Goal: Task Accomplishment & Management: Manage account settings

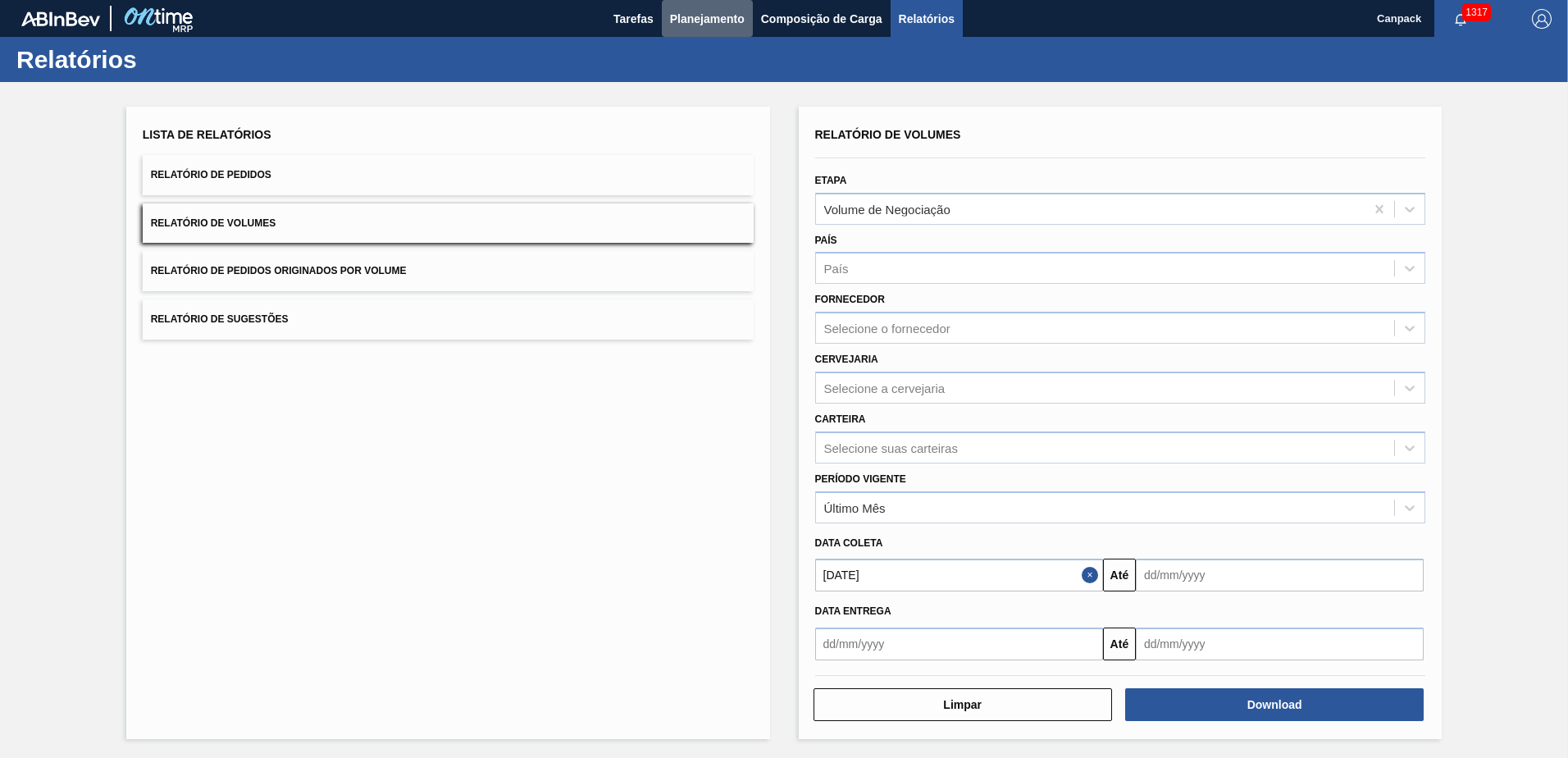
click at [703, 26] on span "Planejamento" at bounding box center [707, 19] width 74 height 19
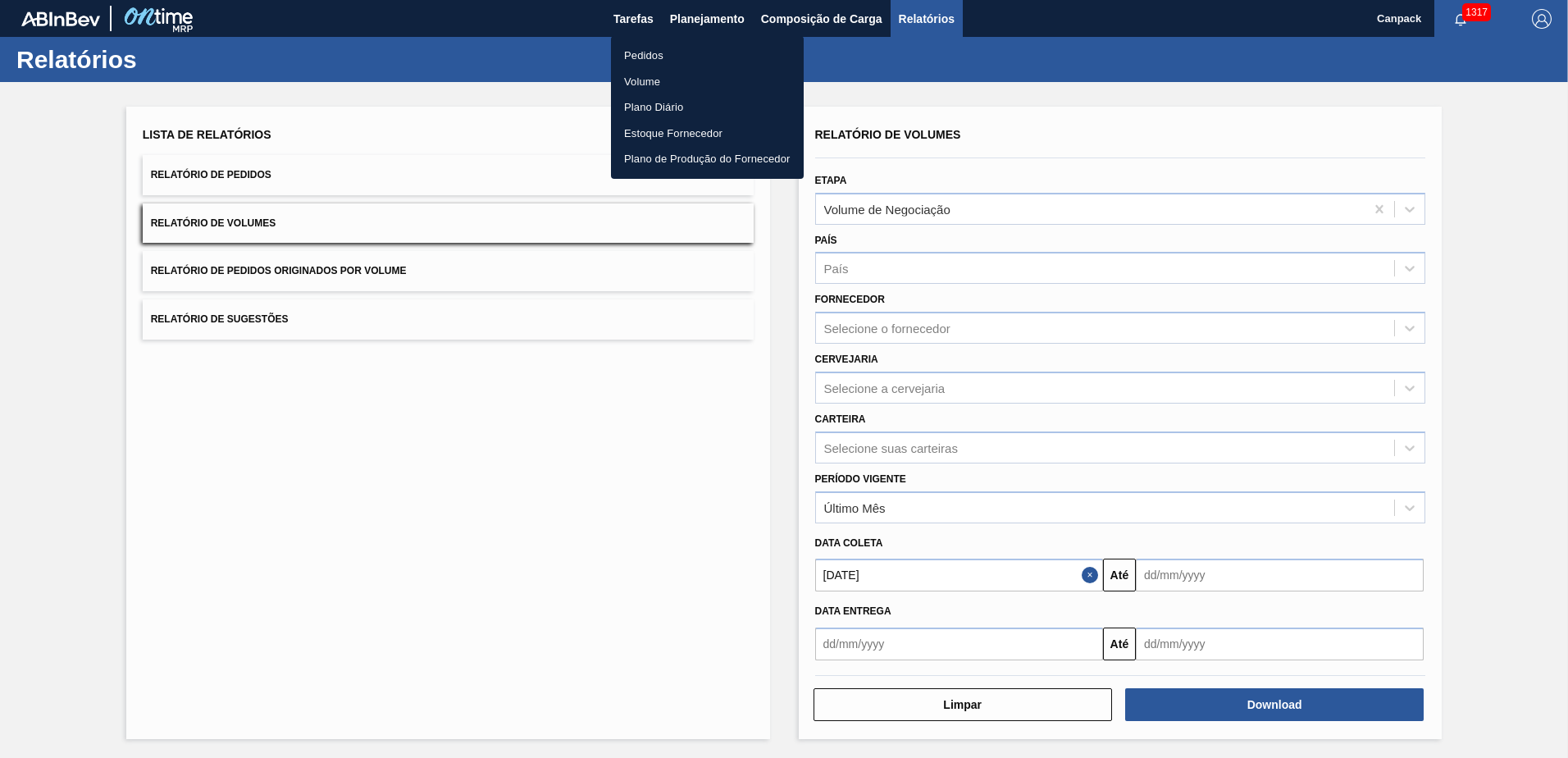
click at [639, 24] on div at bounding box center [784, 379] width 1568 height 758
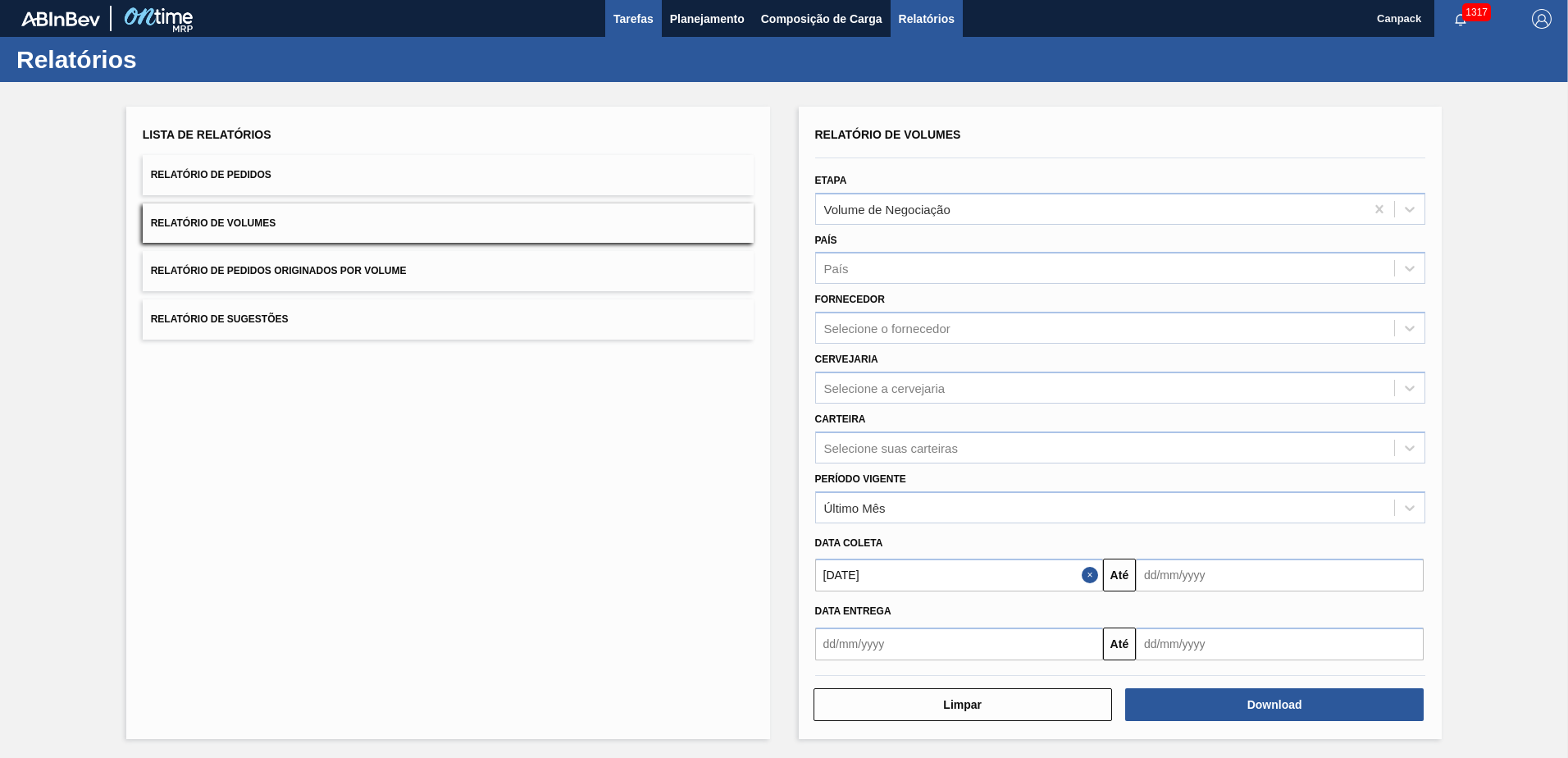
click at [632, 24] on span "Tarefas" at bounding box center [634, 19] width 41 height 19
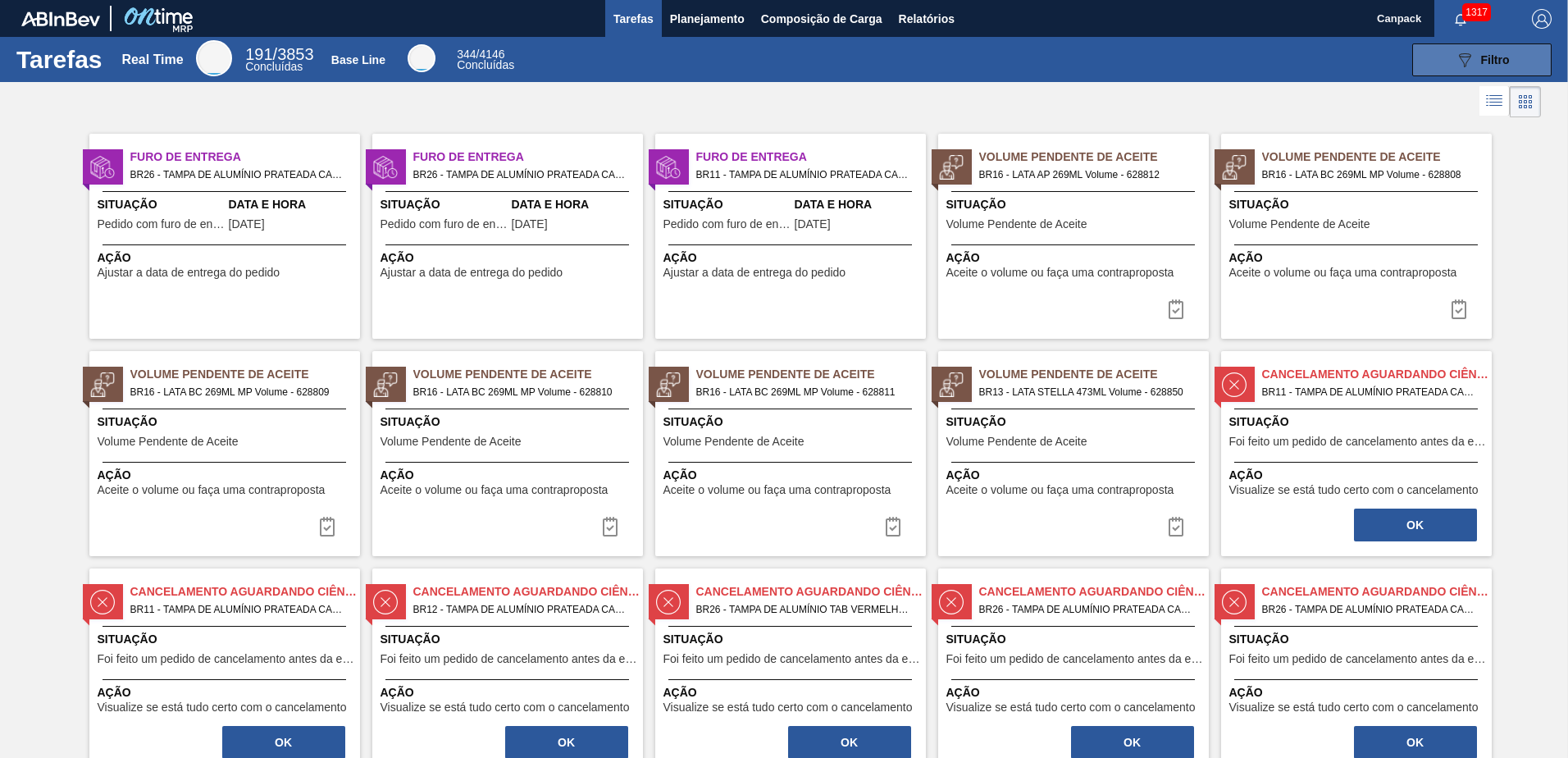
click at [1459, 64] on icon "089F7B8B-B2A5-4AFE-B5C0-19BA573D28AC" at bounding box center [1463, 59] width 19 height 19
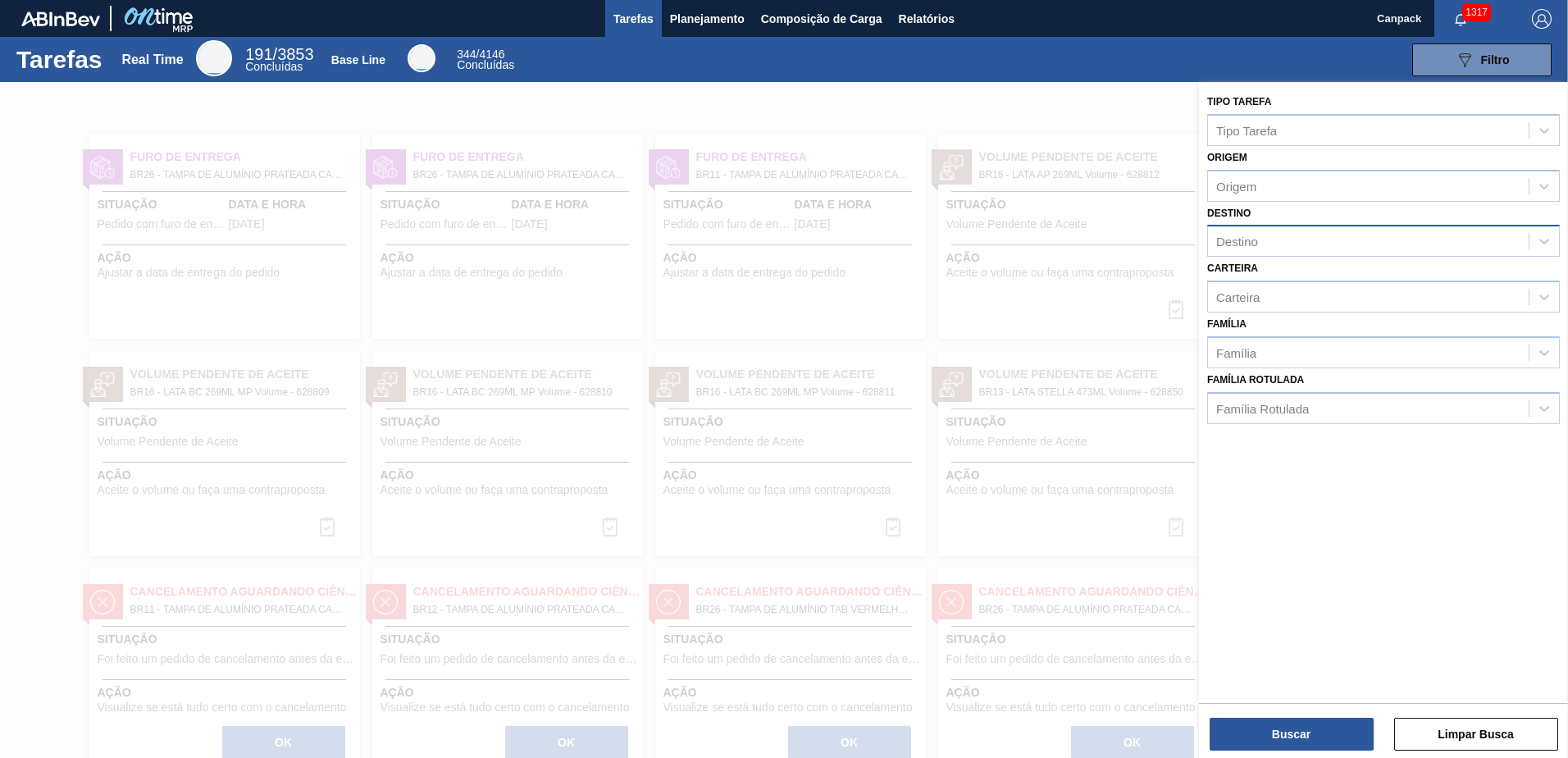
click at [1257, 241] on div "Destino" at bounding box center [1237, 241] width 42 height 14
type input "jaca"
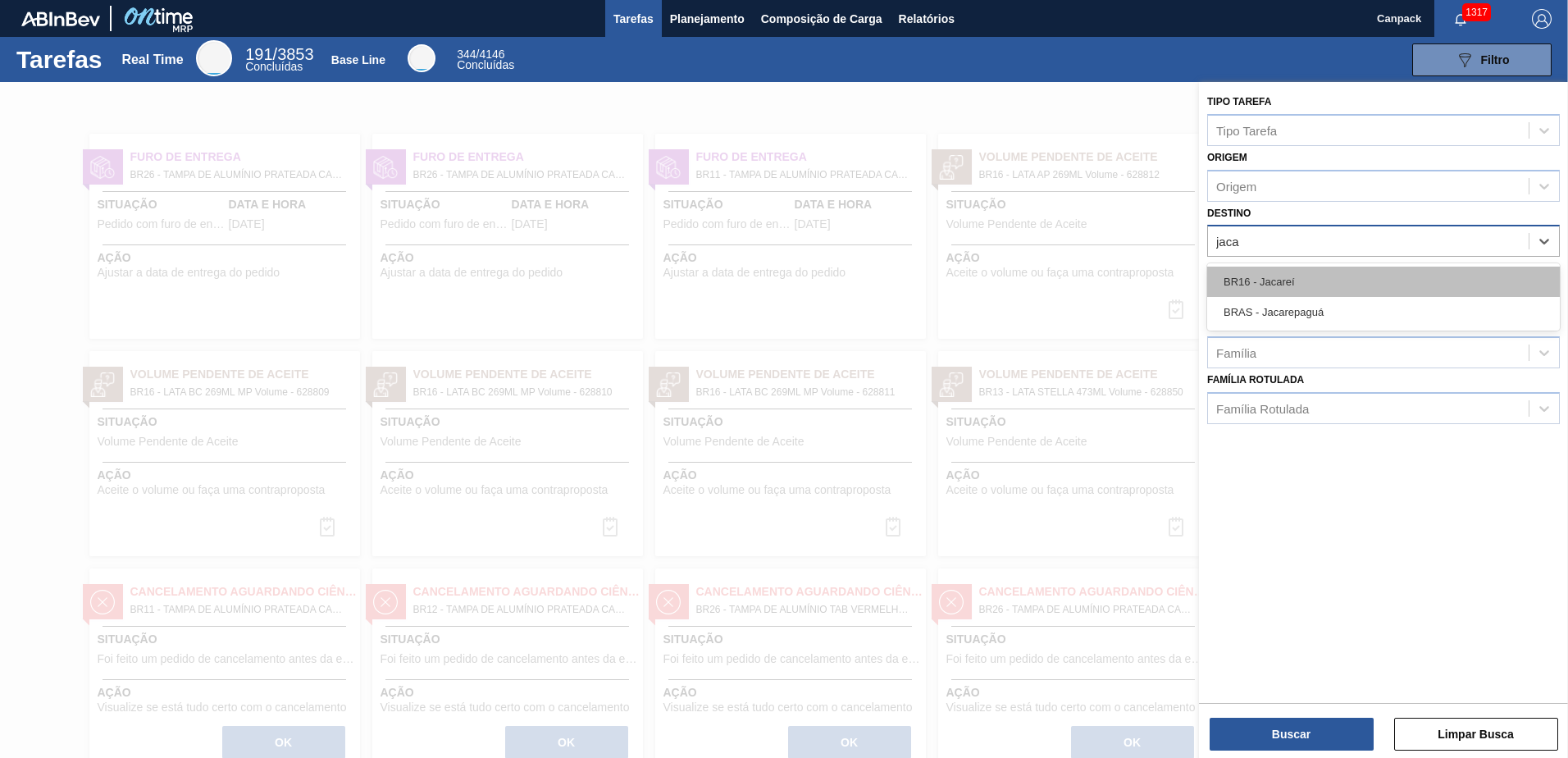
click at [1281, 273] on div "BR16 - Jacareí" at bounding box center [1383, 282] width 353 height 30
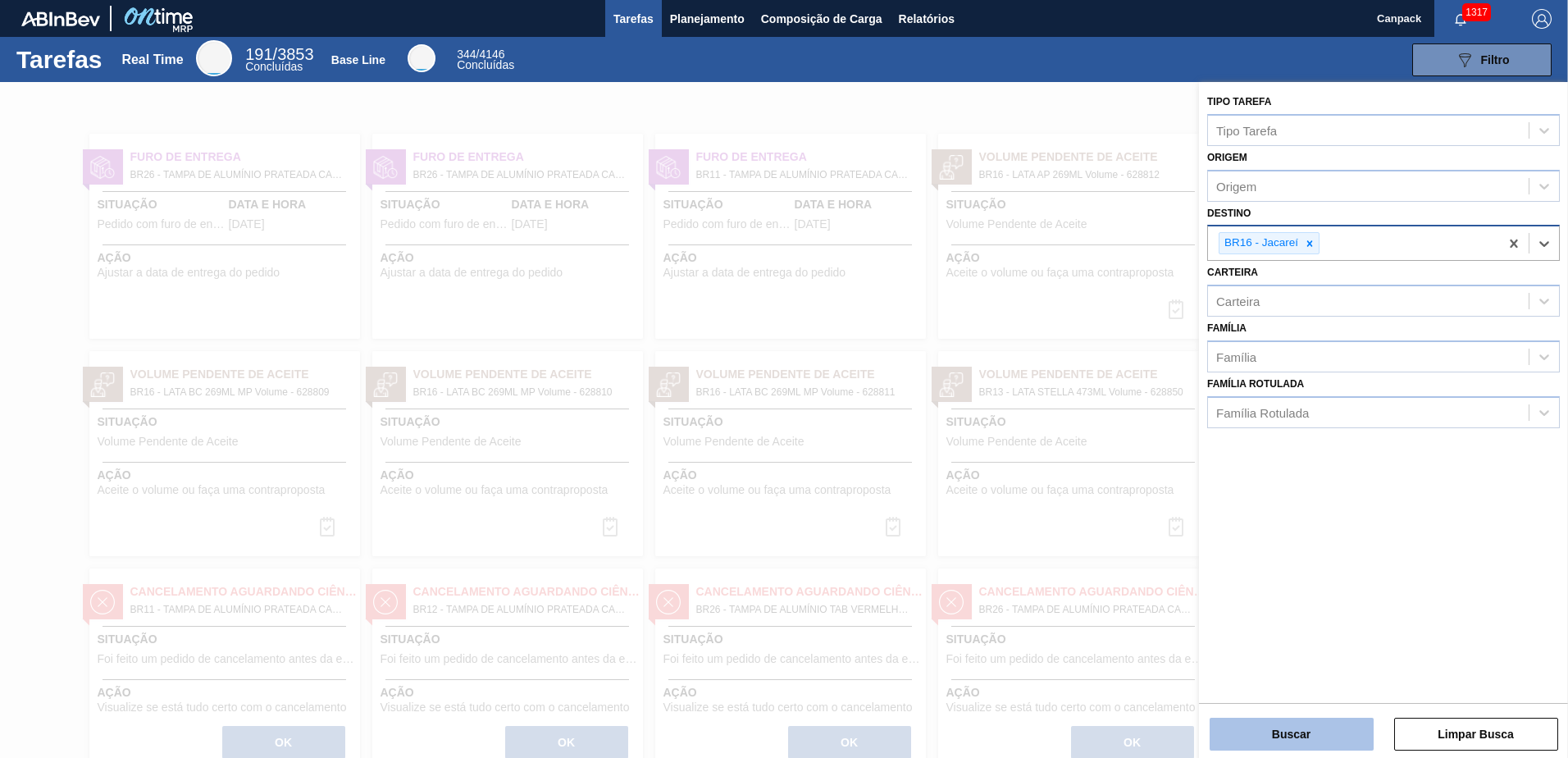
click at [1333, 735] on button "Buscar" at bounding box center [1291, 734] width 164 height 33
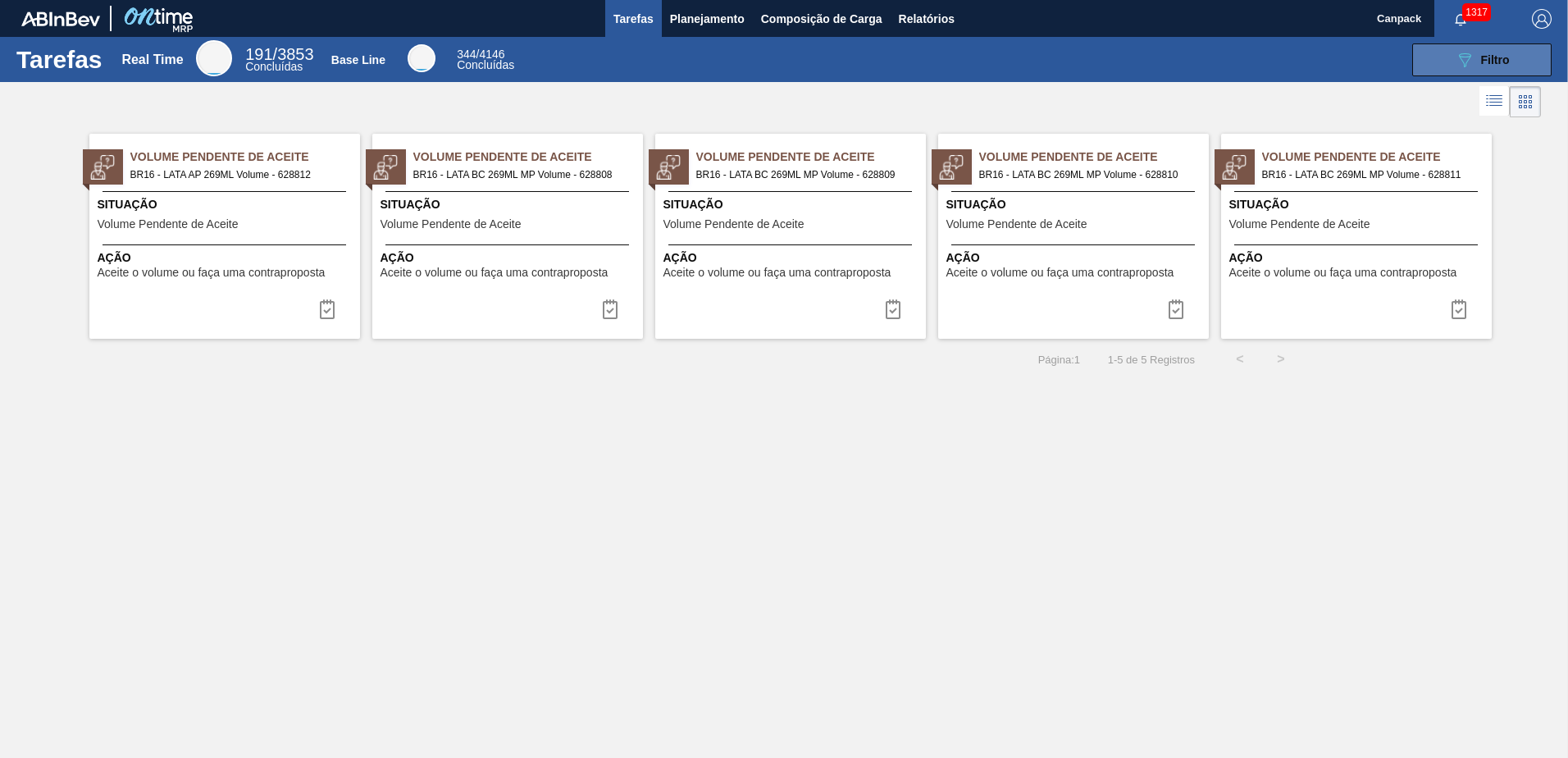
click at [1448, 68] on button "089F7B8B-B2A5-4AFE-B5C0-19BA573D28AC Filtro" at bounding box center [1481, 59] width 139 height 33
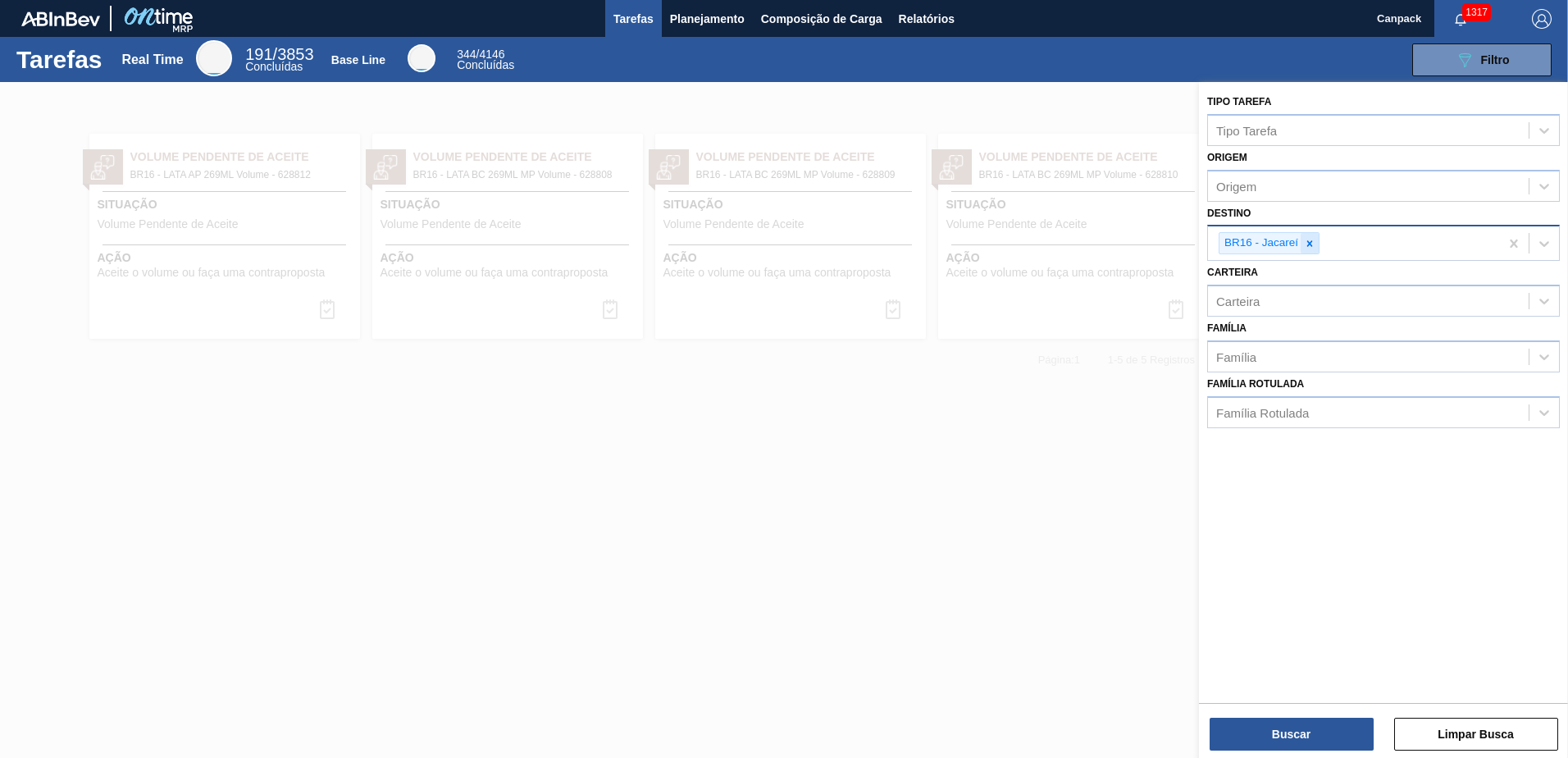
click at [1313, 246] on icon at bounding box center [1310, 244] width 12 height 12
click at [1306, 248] on div "Destino" at bounding box center [1368, 241] width 321 height 24
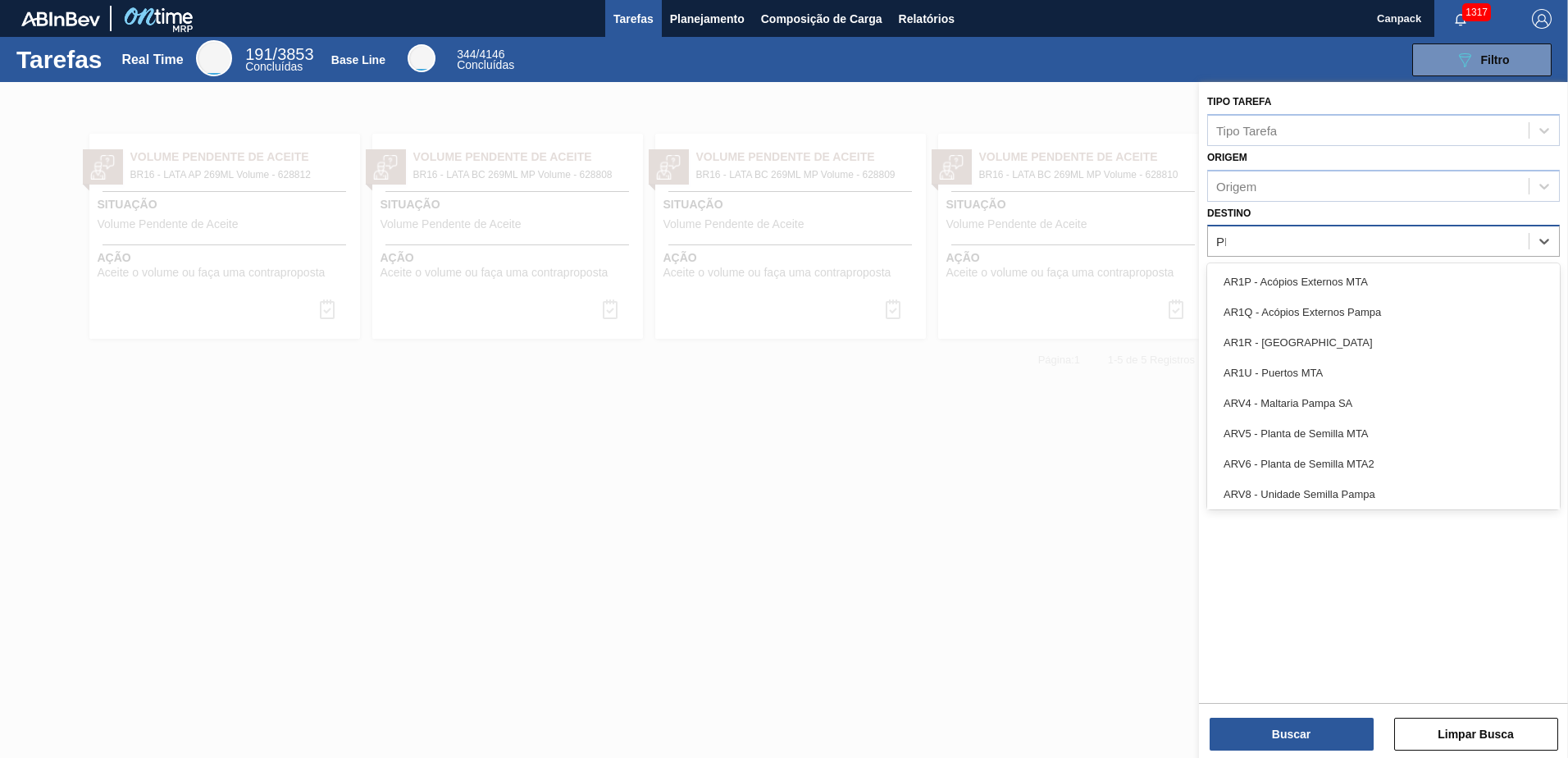
type input "PIR"
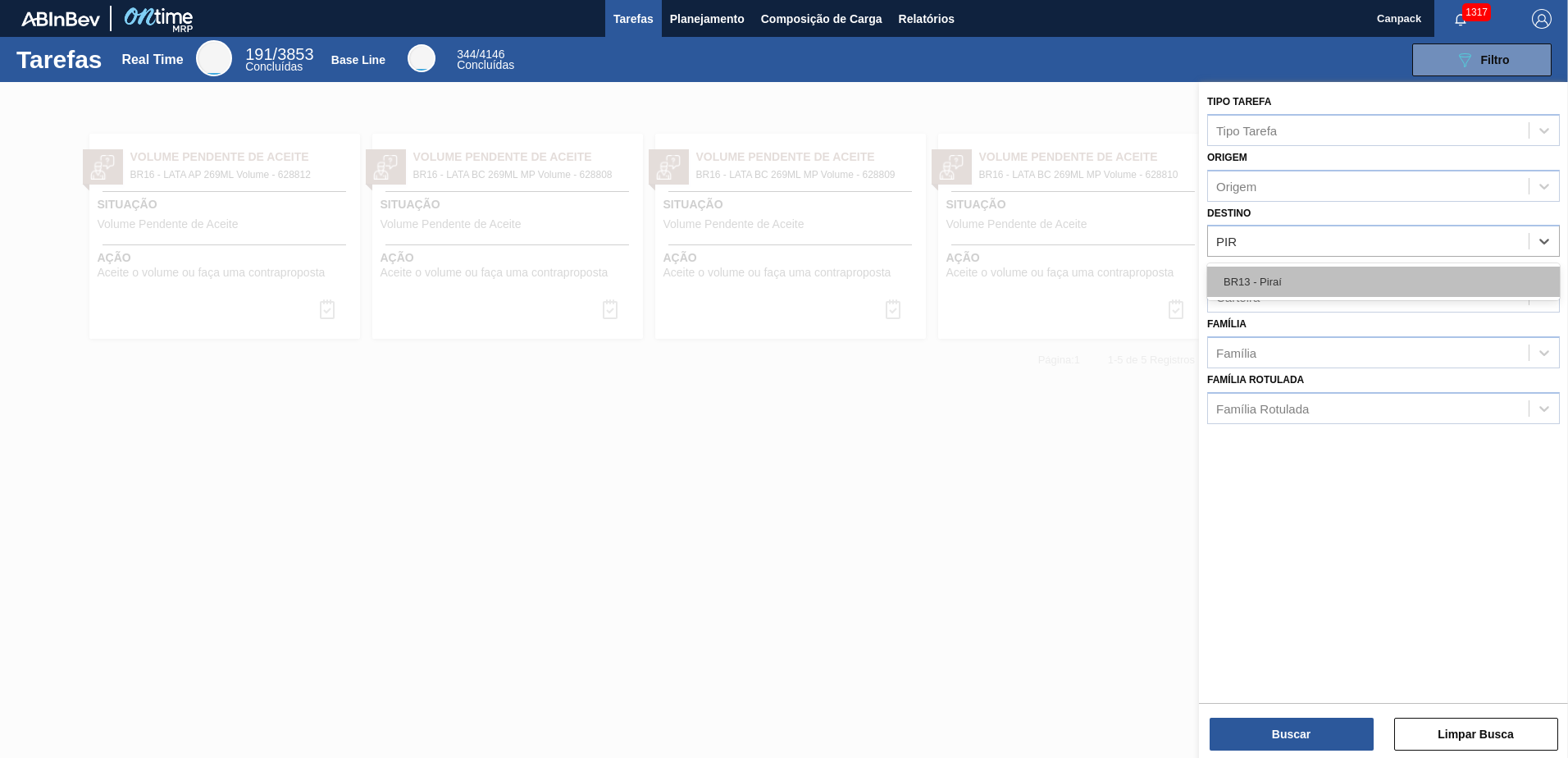
click at [1304, 283] on div "BR13 - Piraí" at bounding box center [1383, 282] width 353 height 30
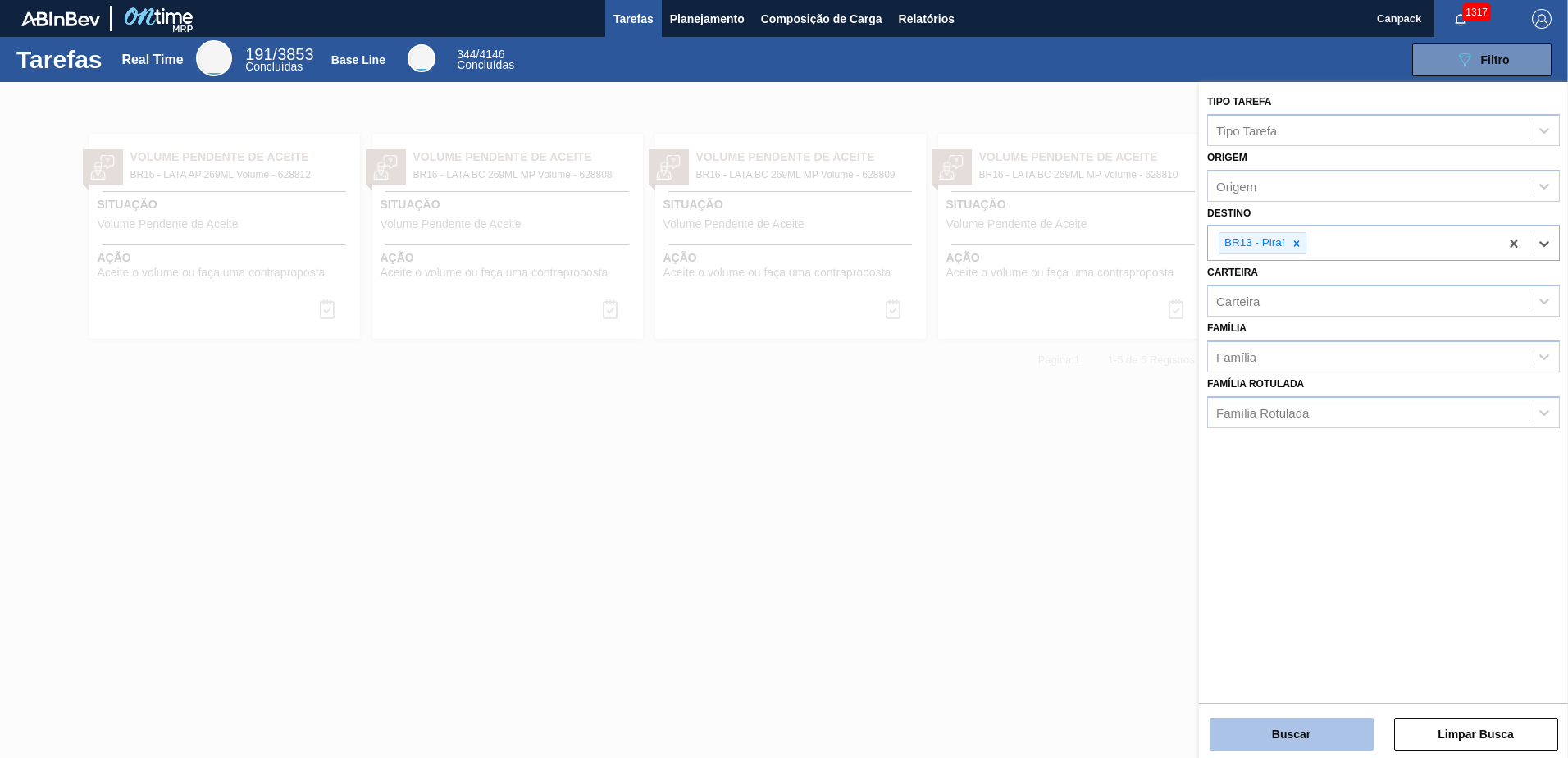
click at [1302, 728] on button "Buscar" at bounding box center [1291, 734] width 164 height 33
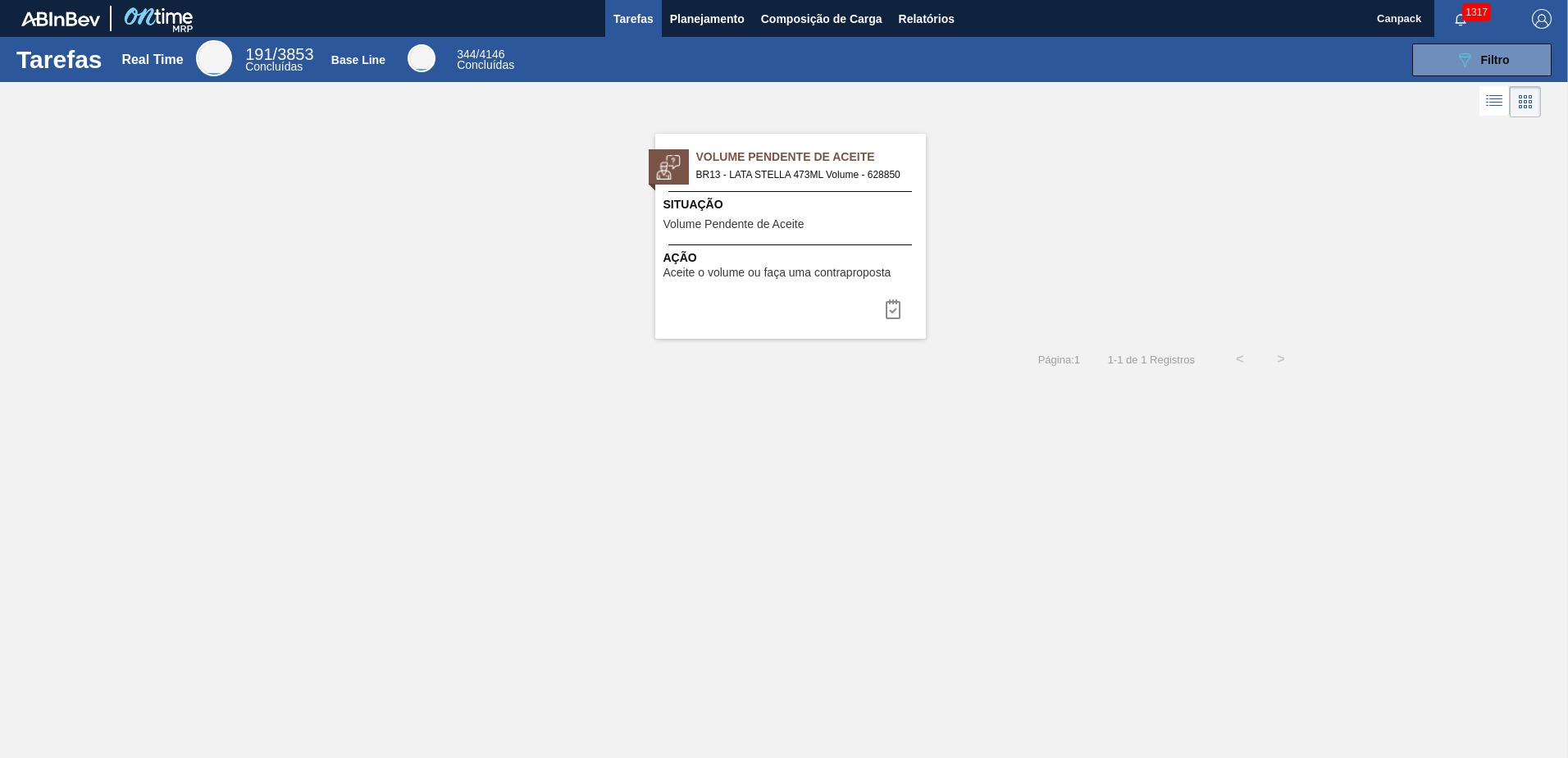
click at [737, 229] on span "Volume Pendente de Aceite" at bounding box center [733, 224] width 141 height 13
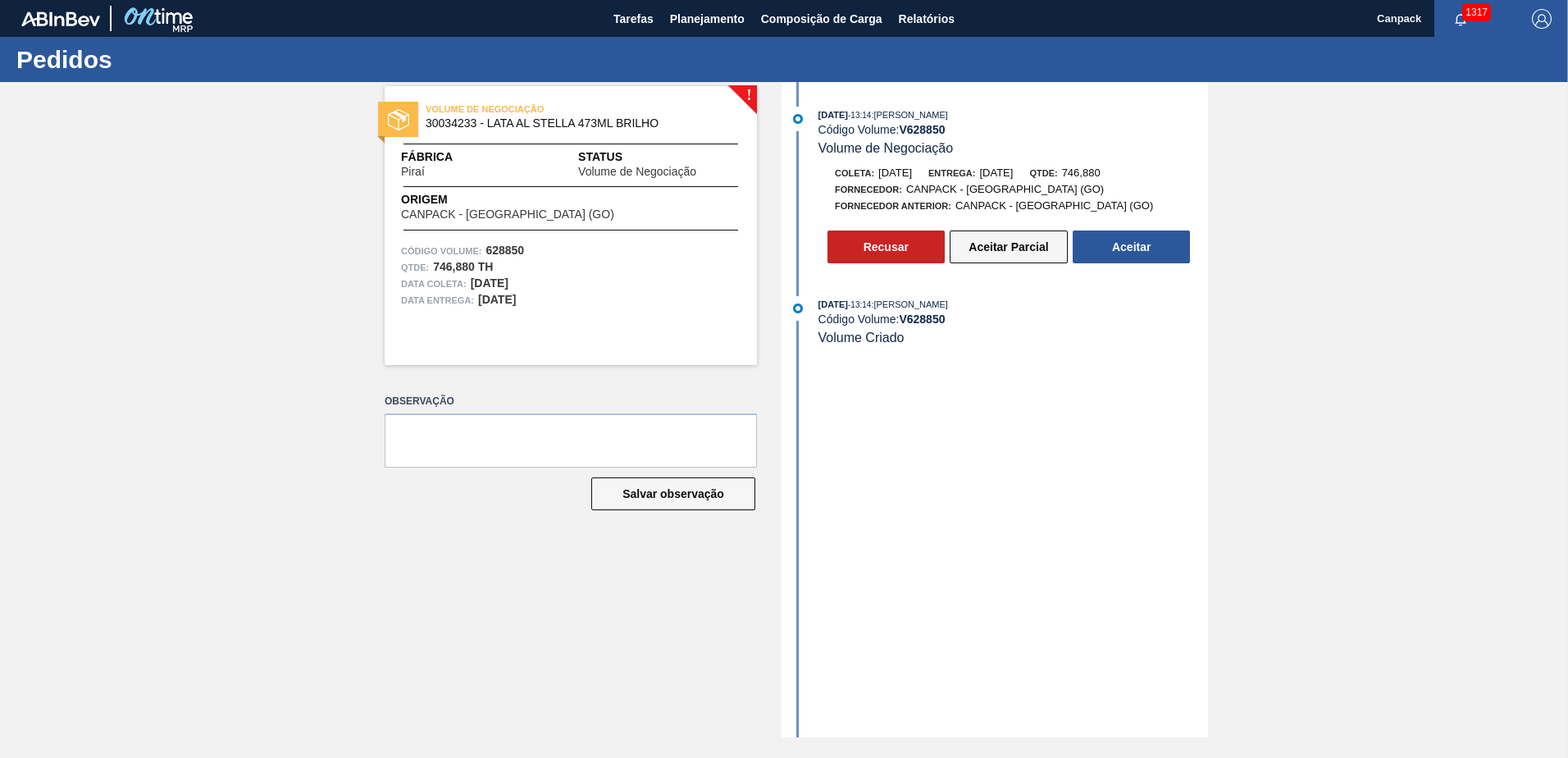
click at [987, 254] on button "Aceitar Parcial" at bounding box center [1008, 246] width 118 height 33
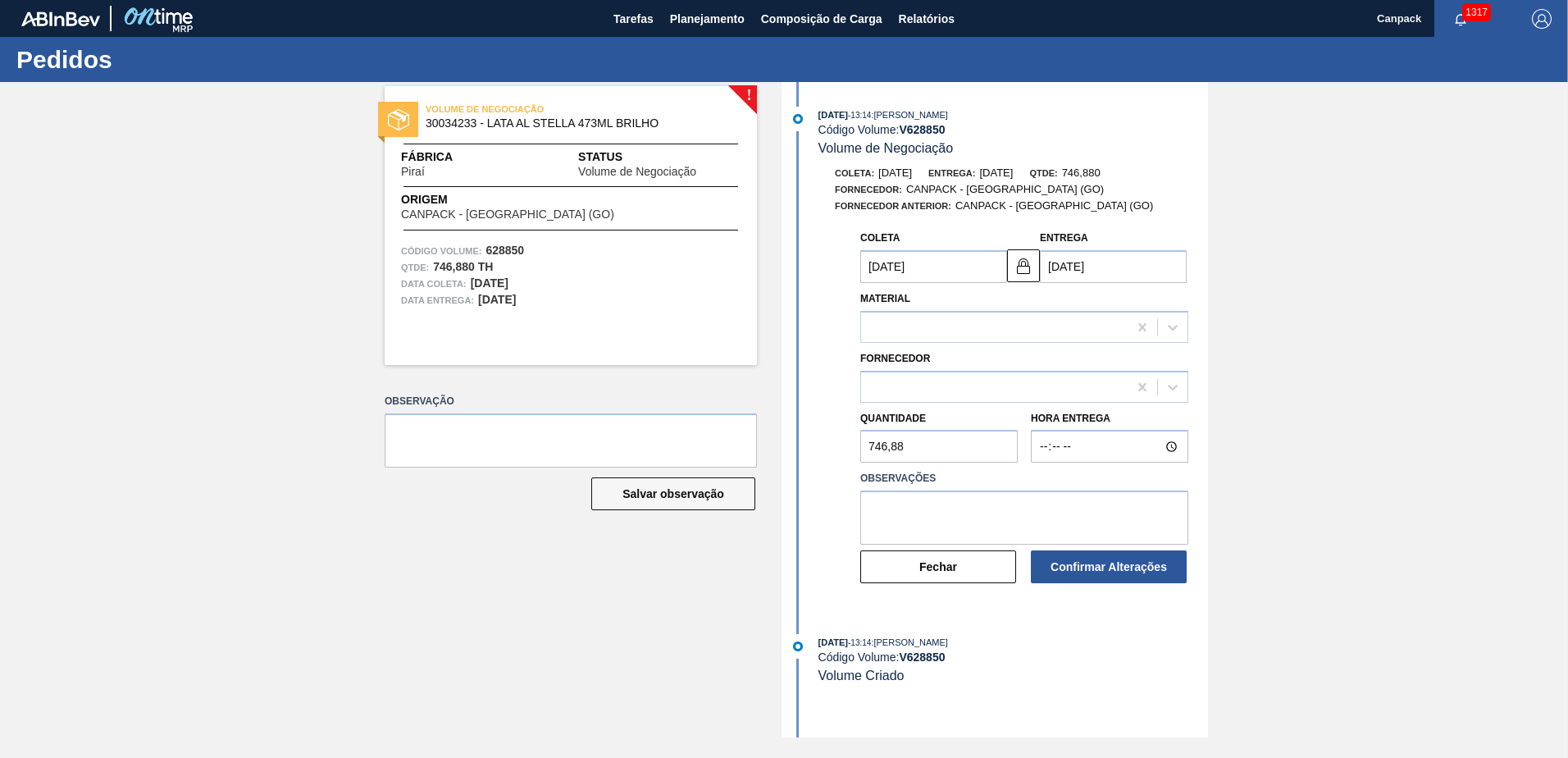
type input "11/10/2025"
click at [934, 439] on input "746,88" at bounding box center [938, 446] width 158 height 33
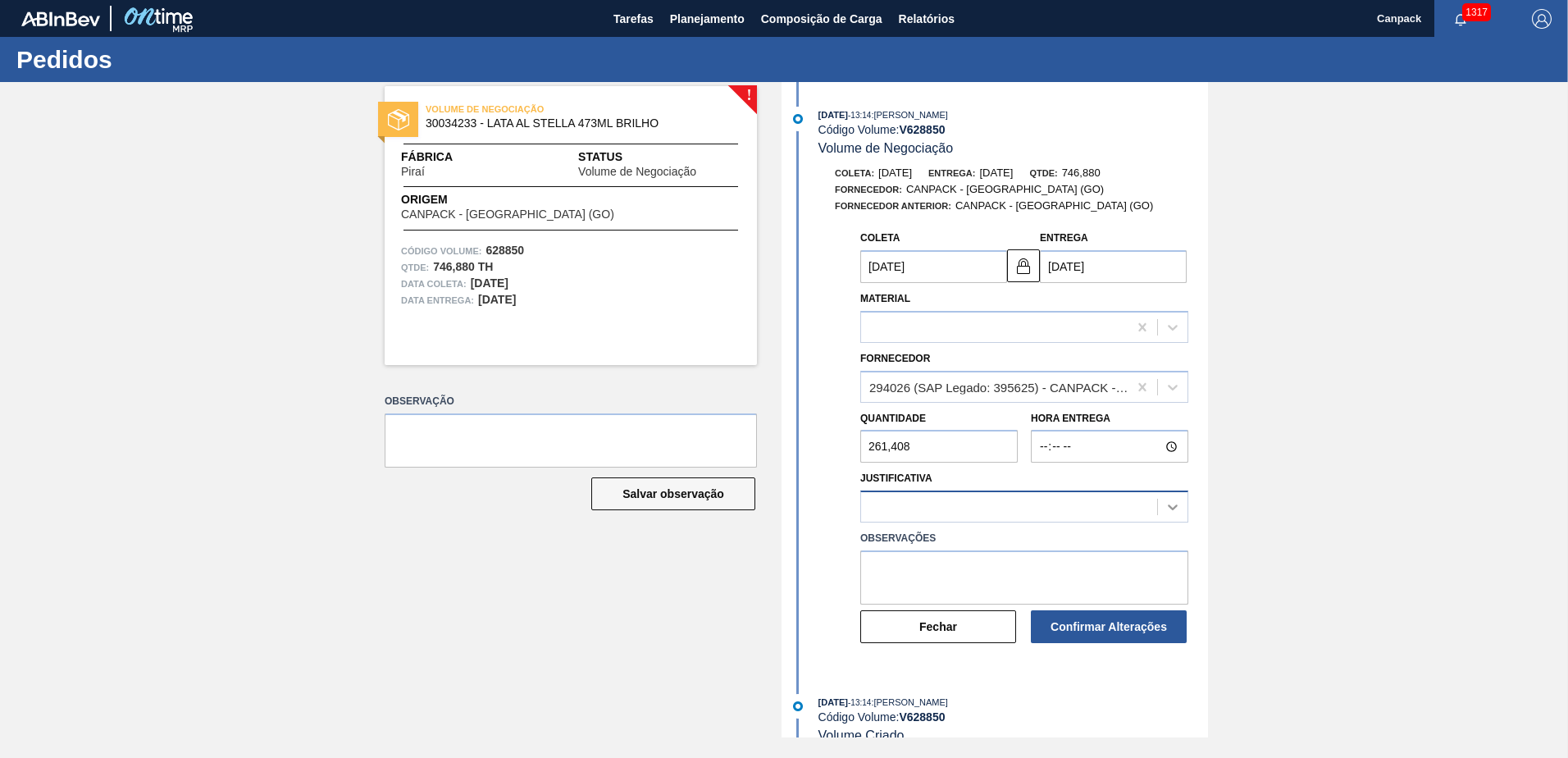
type input "261,408"
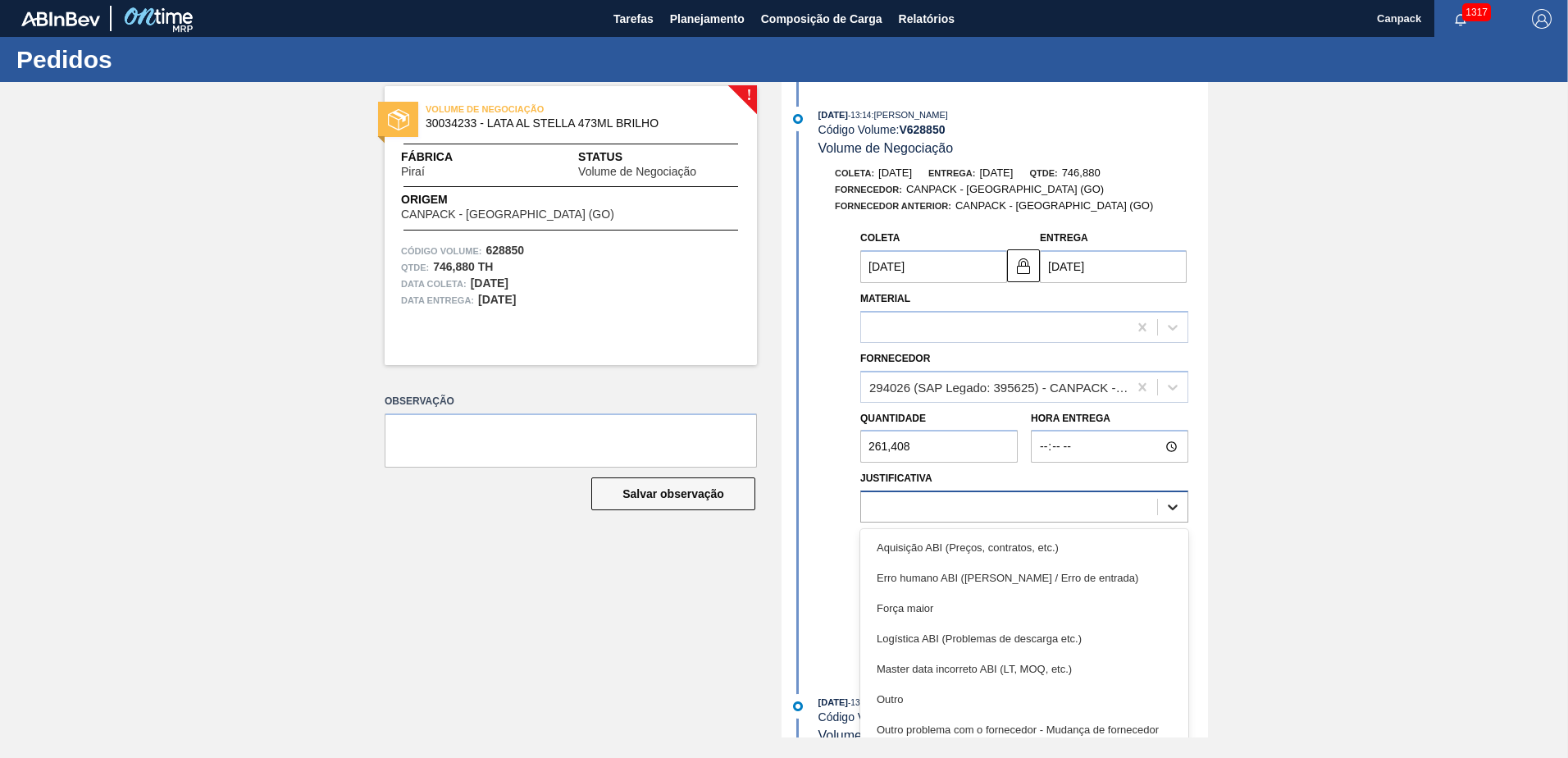
click at [1165, 503] on icon at bounding box center [1172, 506] width 16 height 16
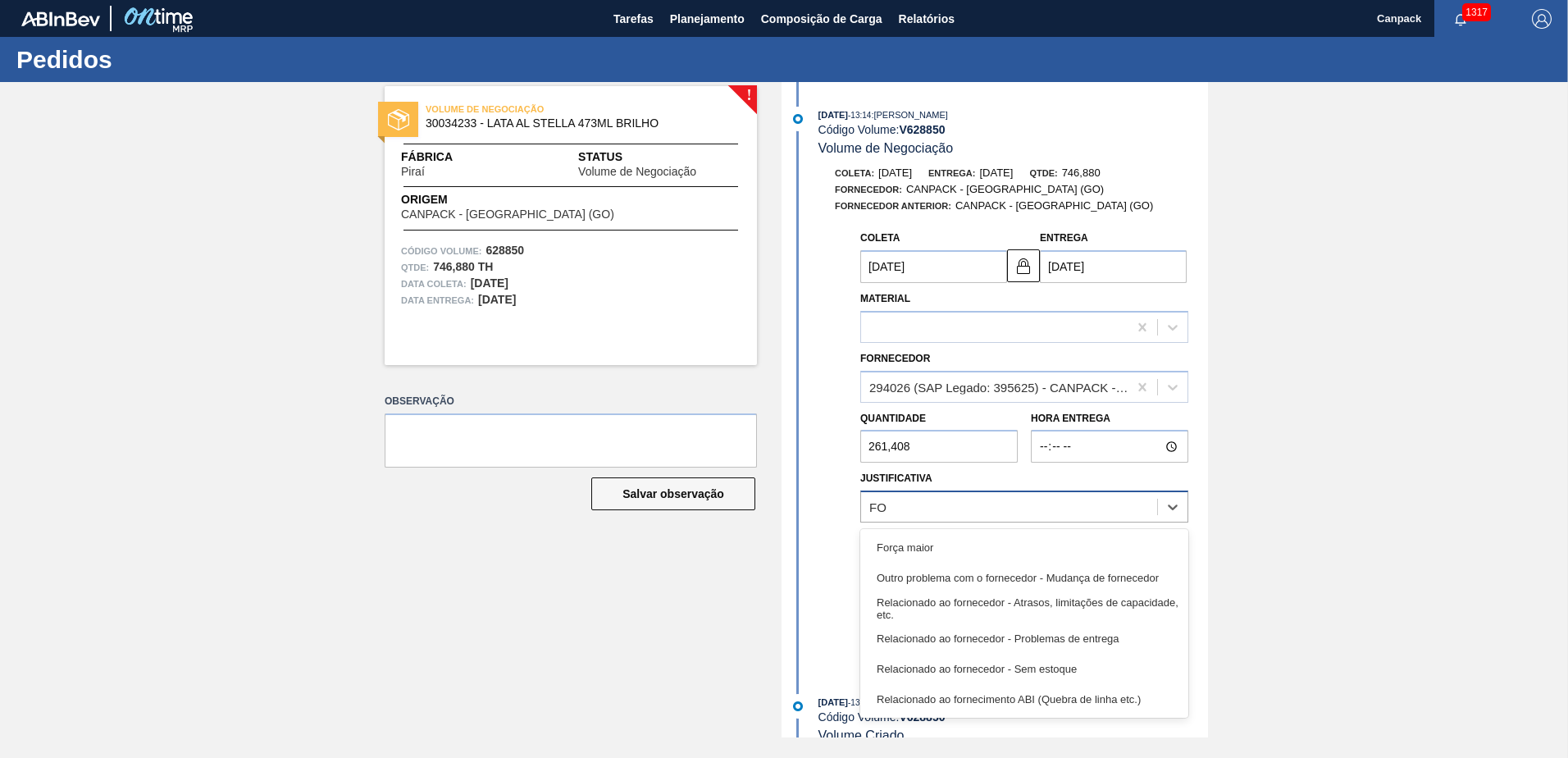
type input "FOR"
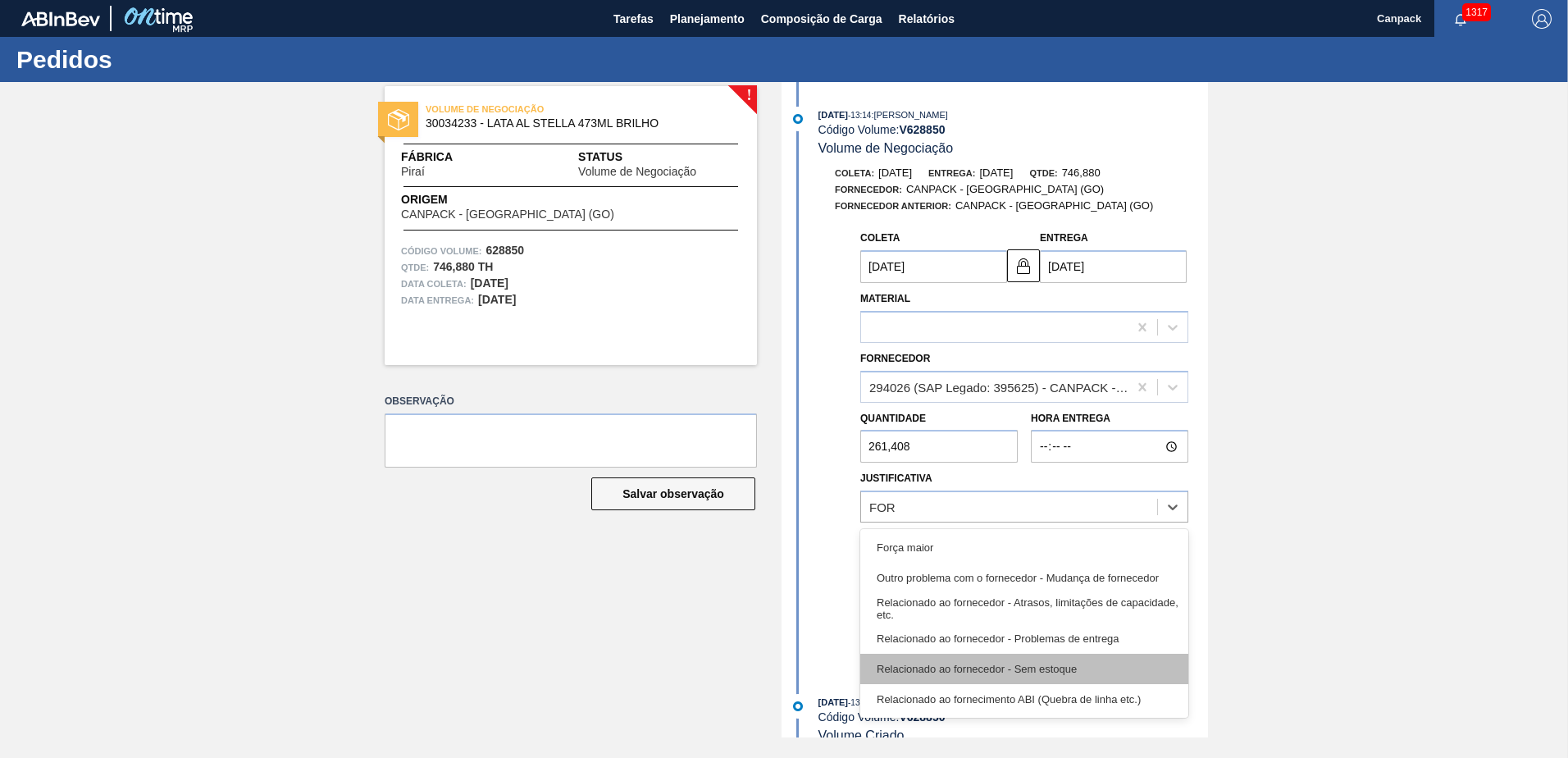
click at [1063, 665] on div "Relacionado ao fornecedor - Sem estoque" at bounding box center [1024, 669] width 328 height 30
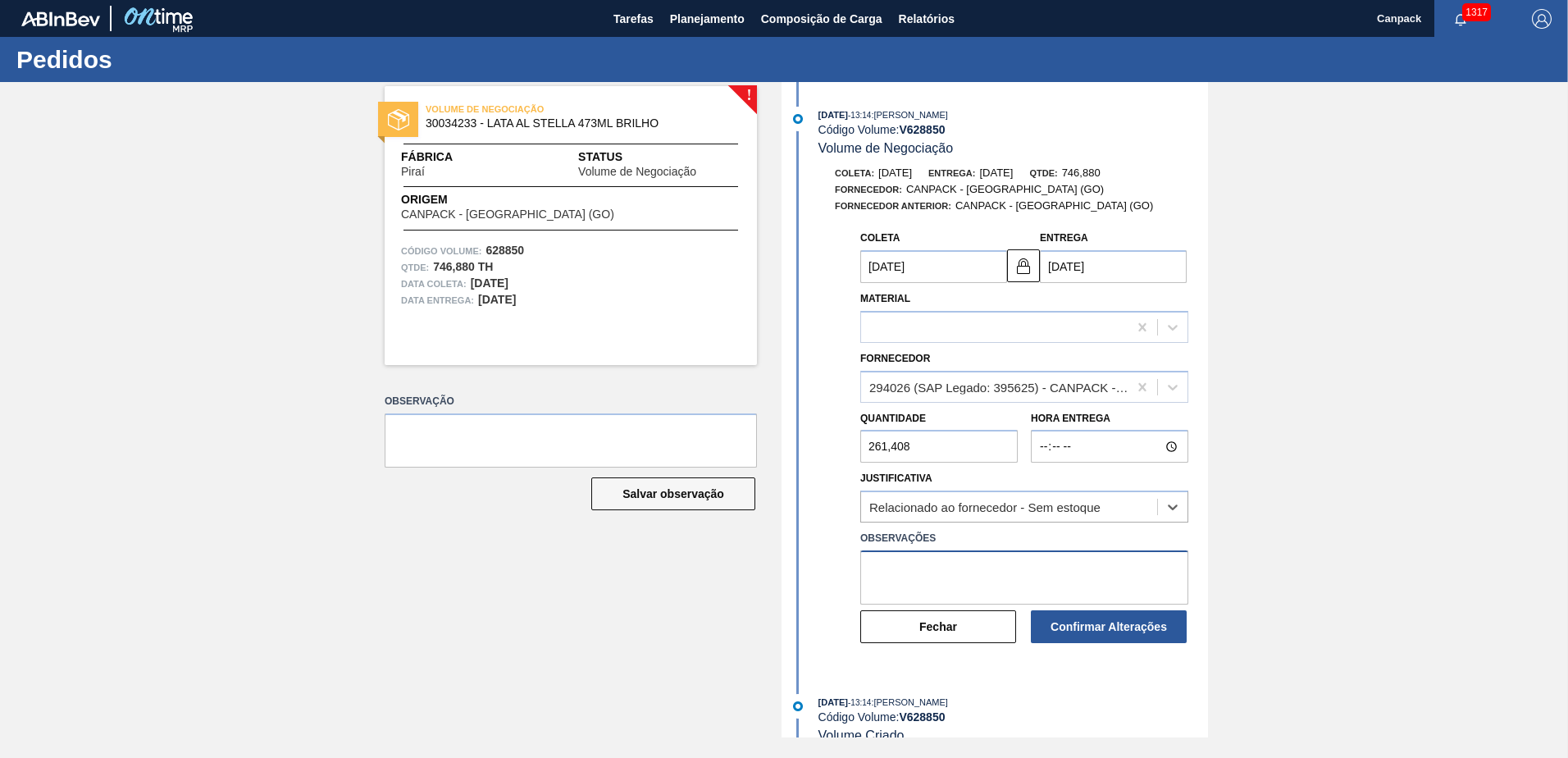
click at [959, 571] on textarea at bounding box center [1024, 577] width 328 height 54
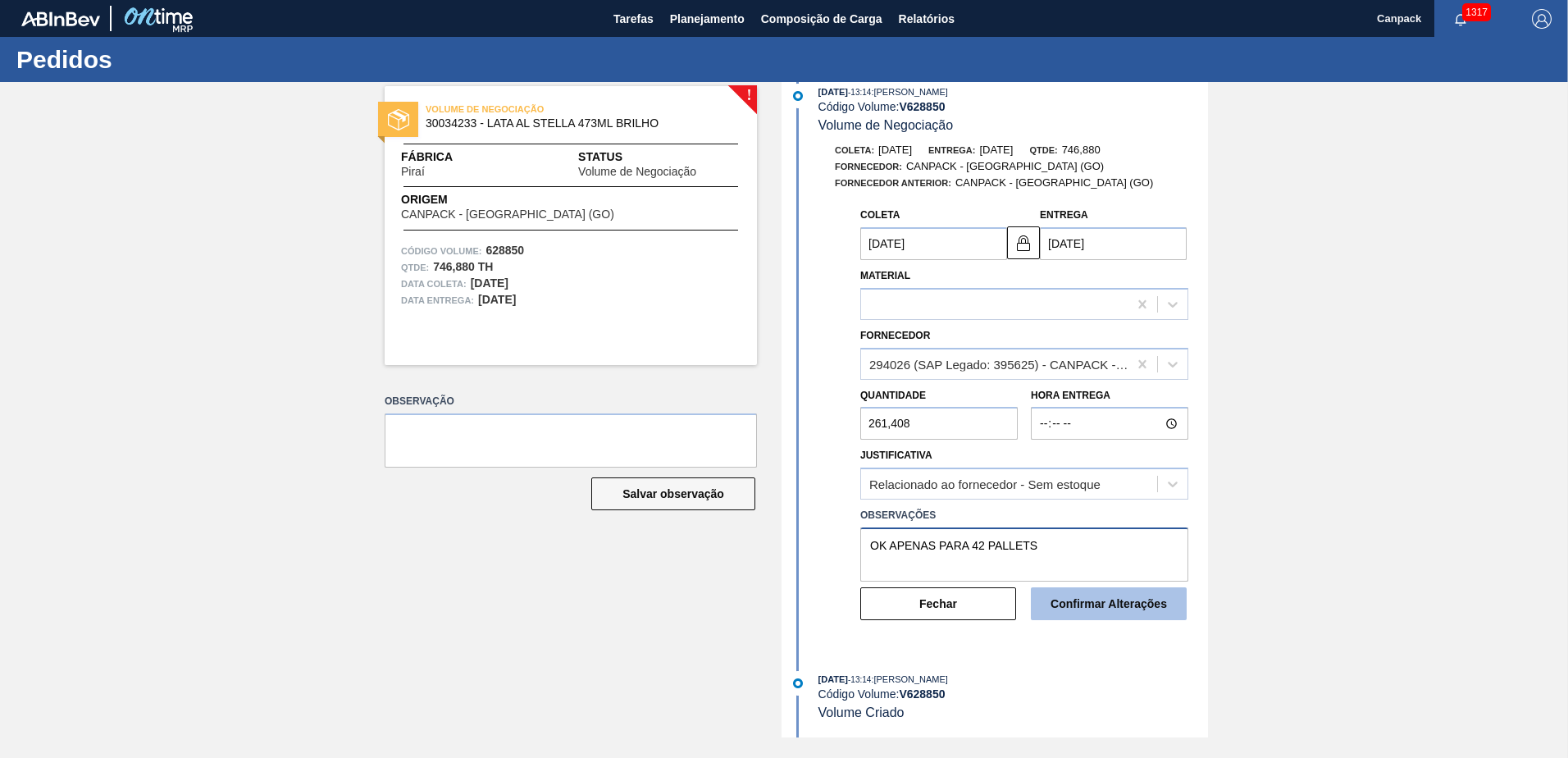
type textarea "OK APENAS PARA 42 PALLETS"
click at [1056, 603] on button "Confirmar Alterações" at bounding box center [1108, 604] width 156 height 33
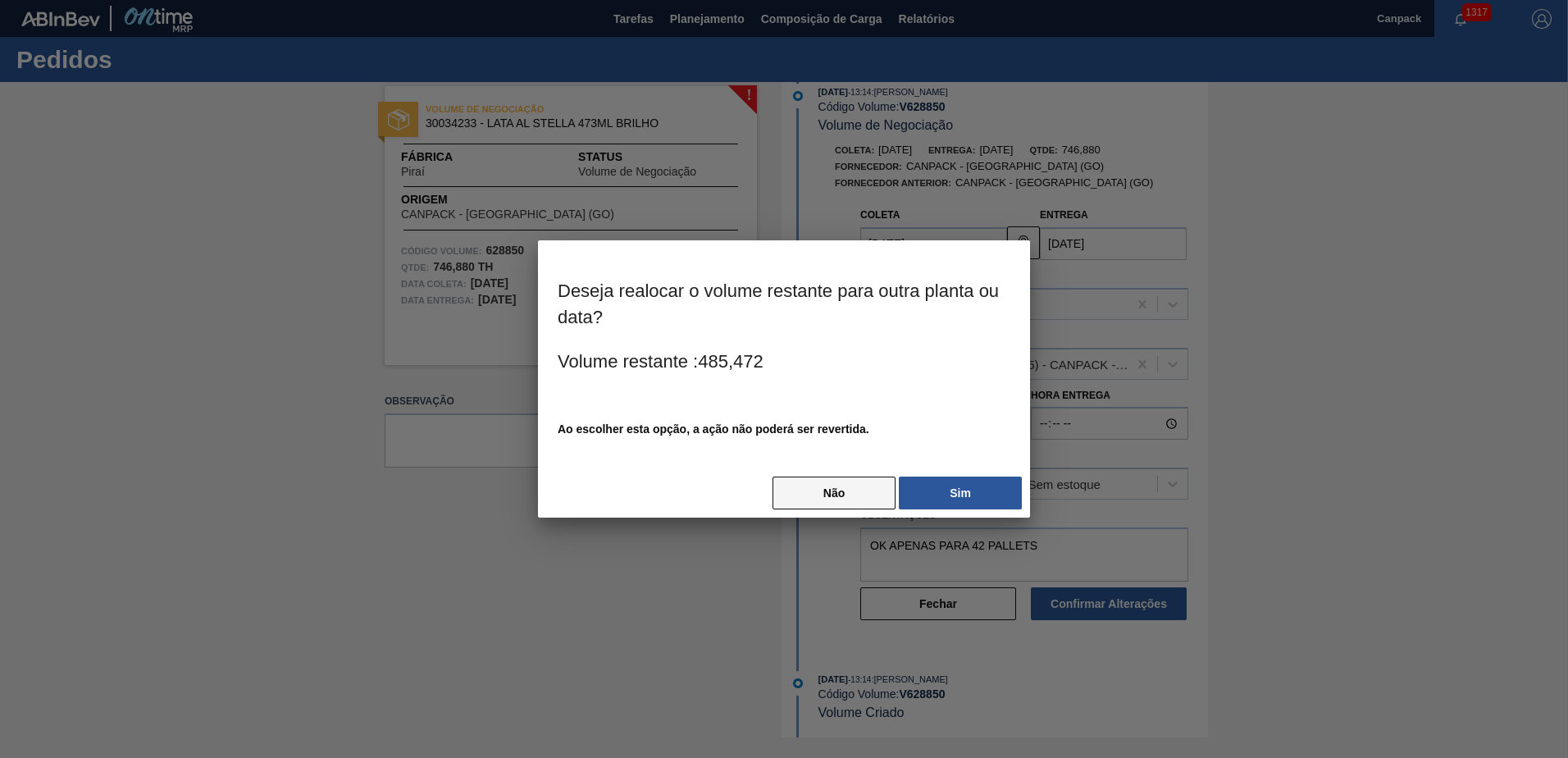
click at [835, 486] on button "Não" at bounding box center [834, 492] width 123 height 33
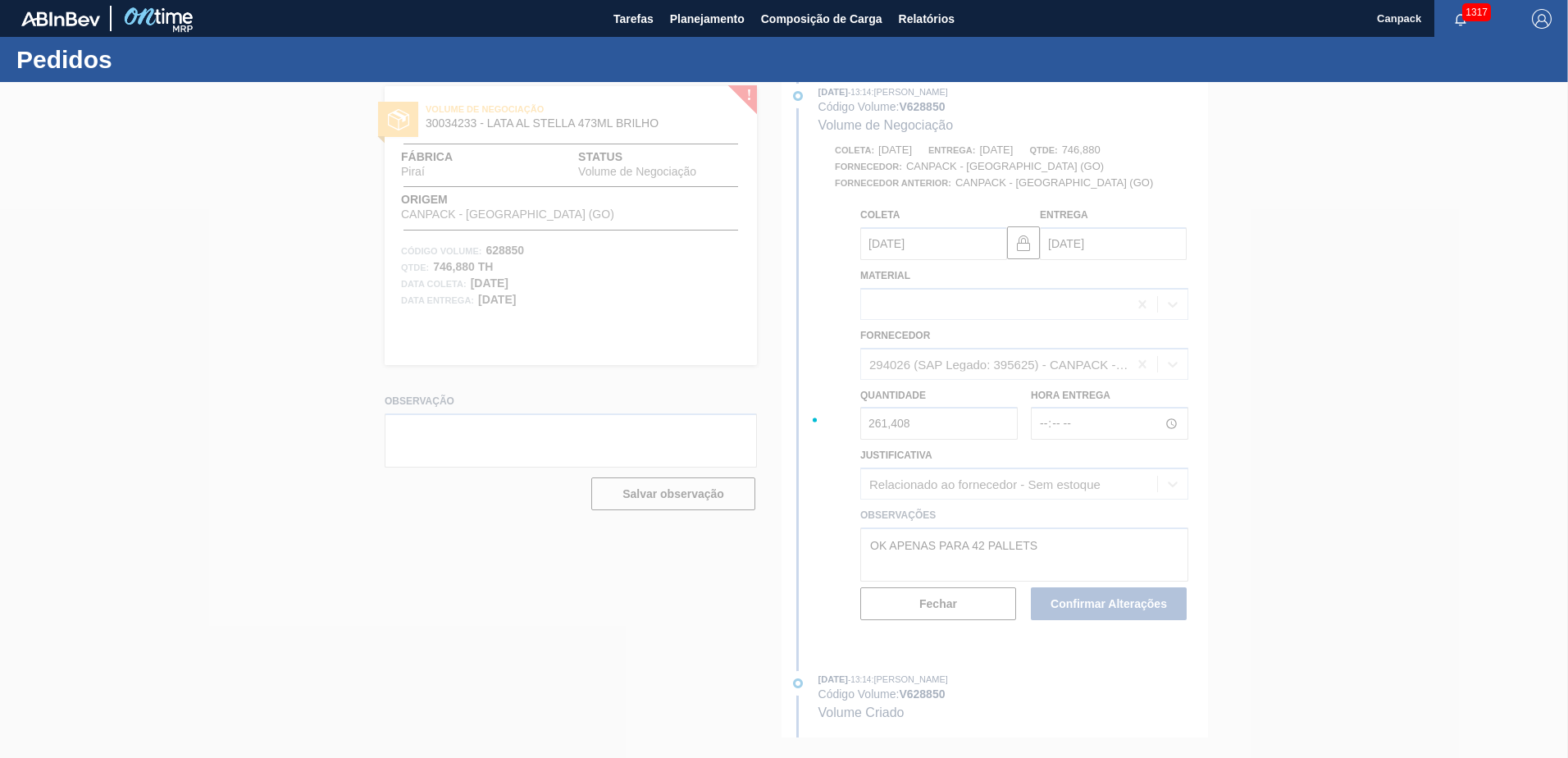
scroll to position [0, 0]
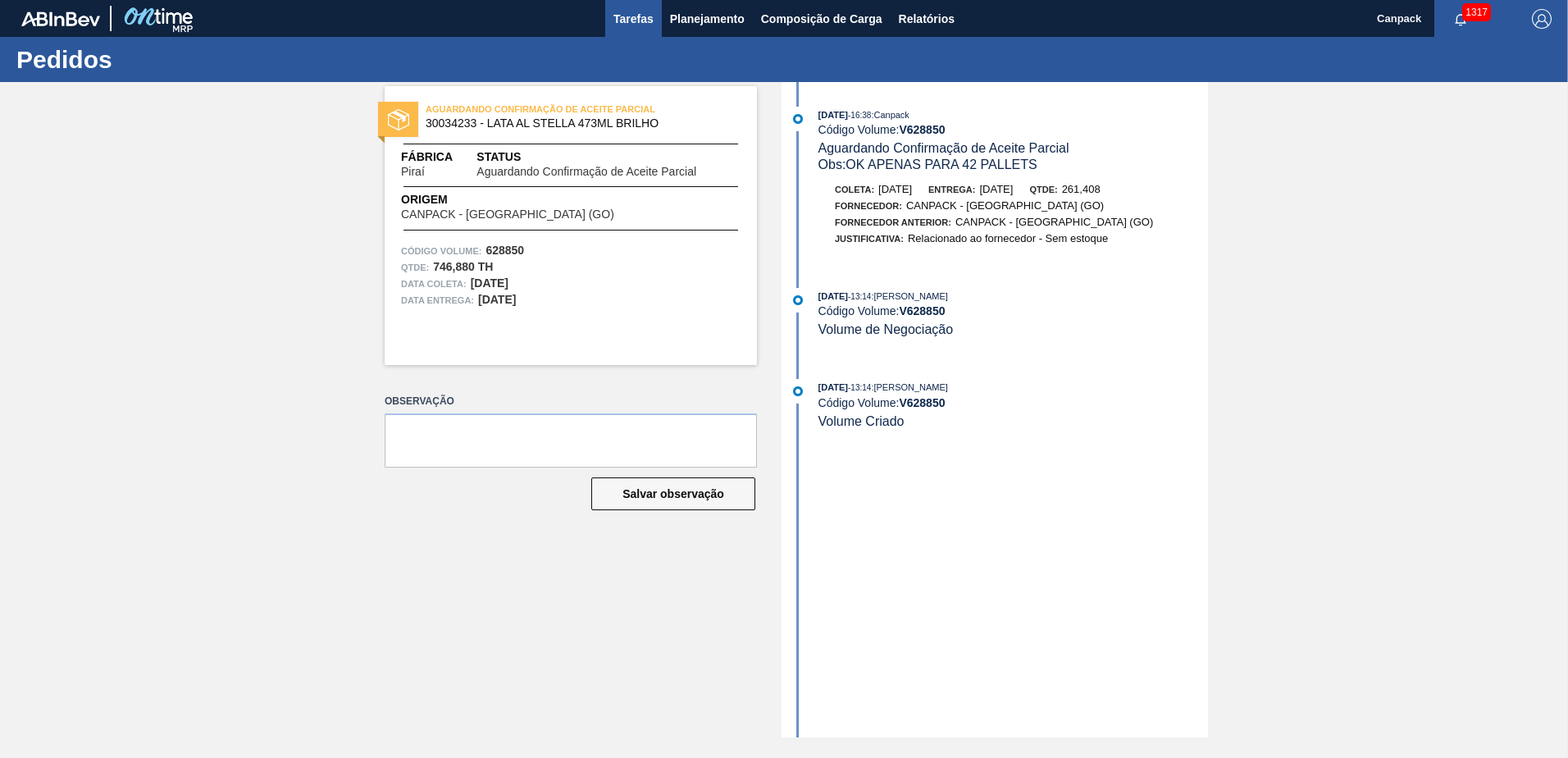
click at [630, 26] on span "Tarefas" at bounding box center [634, 19] width 41 height 19
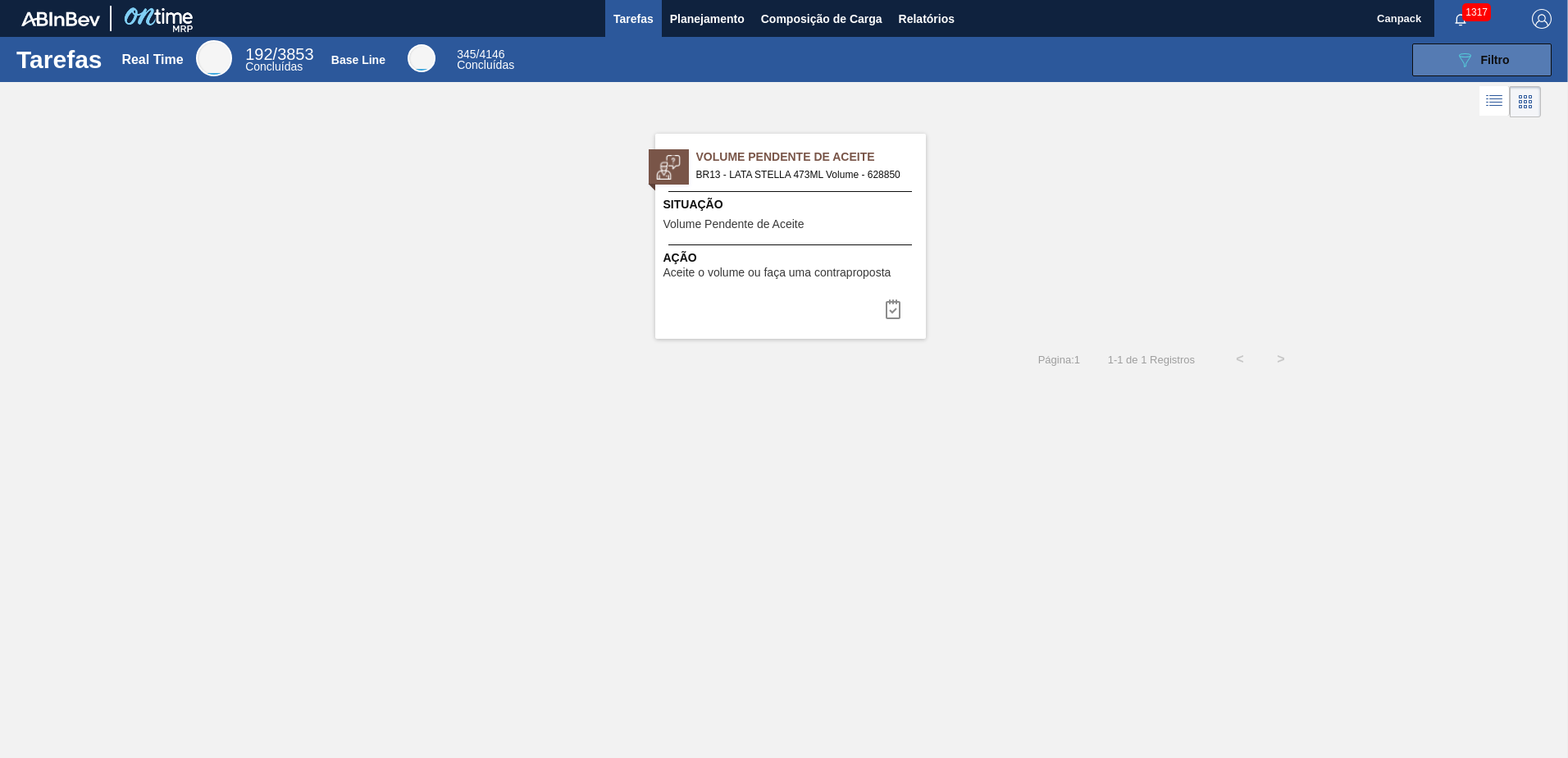
click at [1449, 68] on button "089F7B8B-B2A5-4AFE-B5C0-19BA573D28AC Filtro" at bounding box center [1481, 59] width 139 height 33
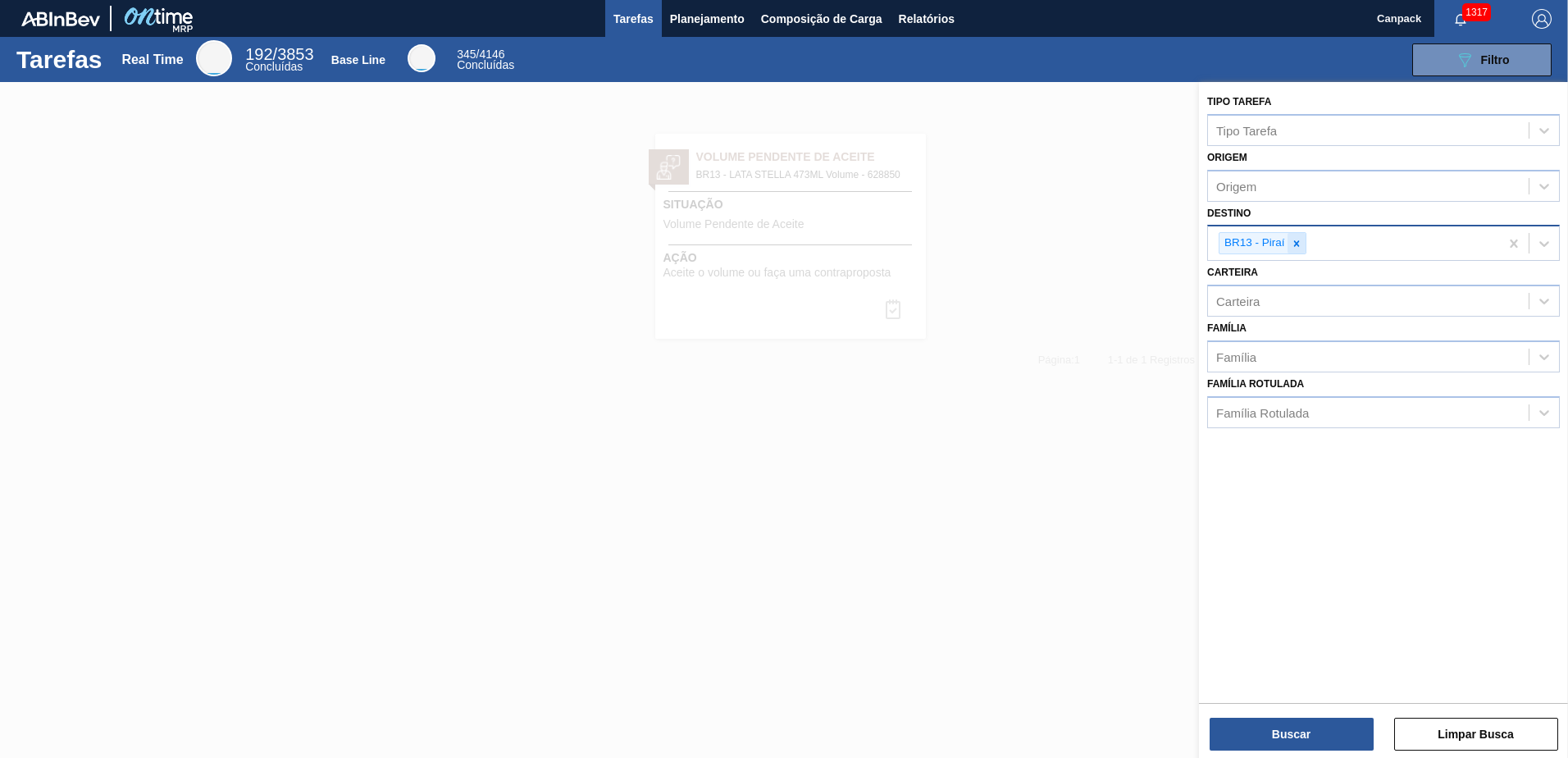
click at [1301, 245] on icon at bounding box center [1296, 244] width 12 height 12
click at [1297, 736] on button "Buscar" at bounding box center [1291, 734] width 164 height 33
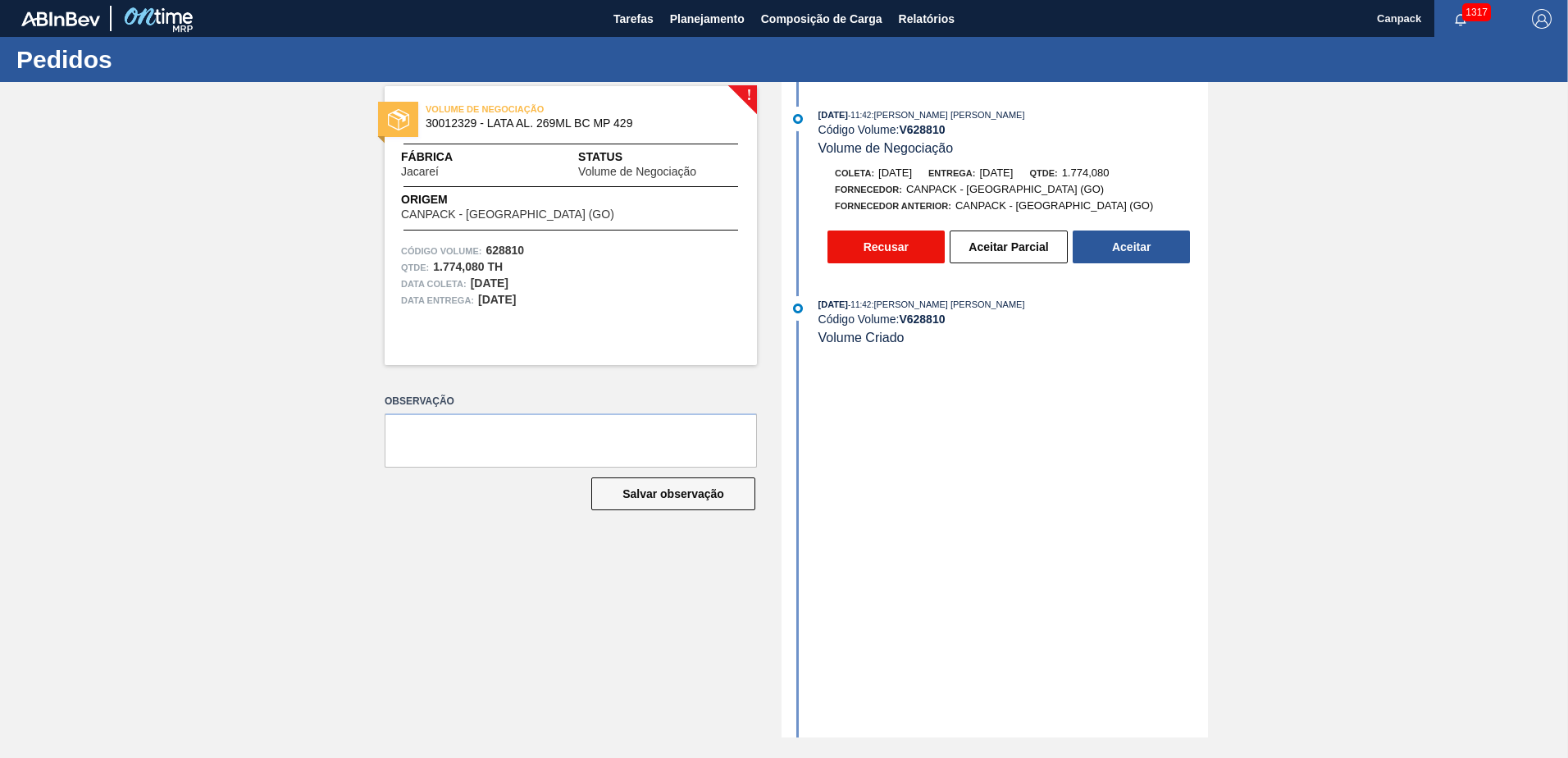
click at [922, 239] on button "Recusar" at bounding box center [885, 246] width 117 height 33
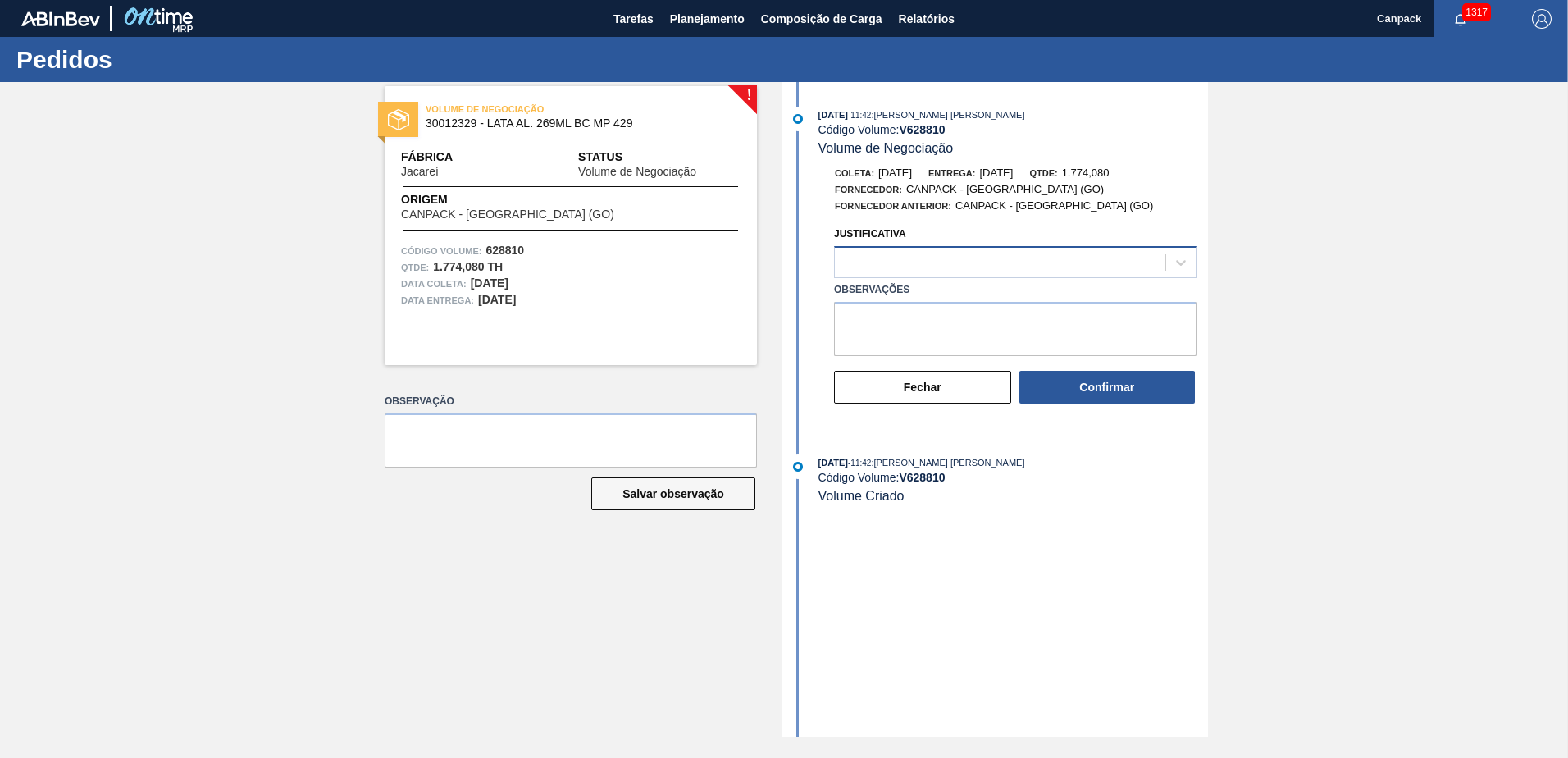
click at [964, 268] on div at bounding box center [1000, 263] width 331 height 24
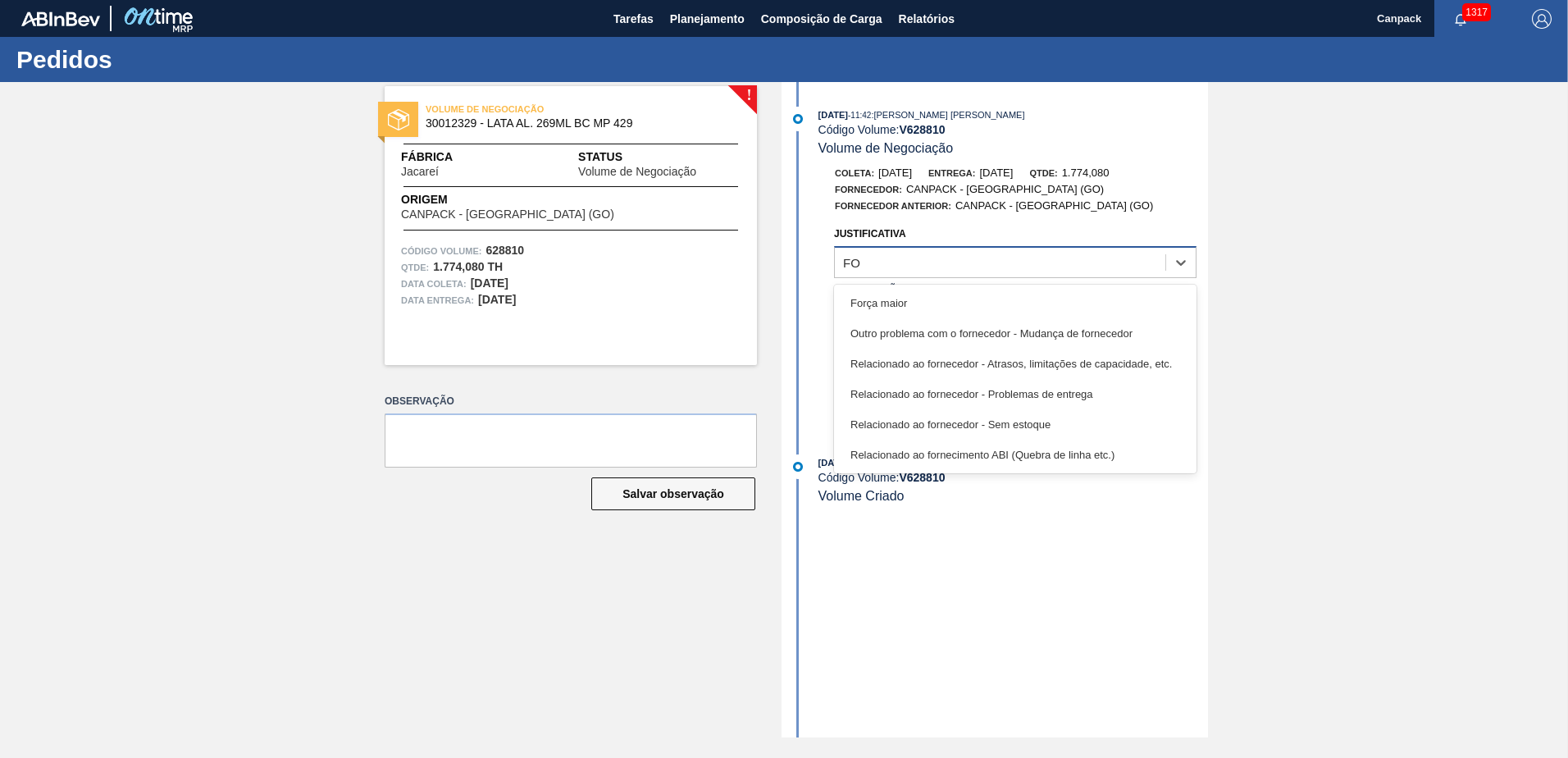
type input "FOR"
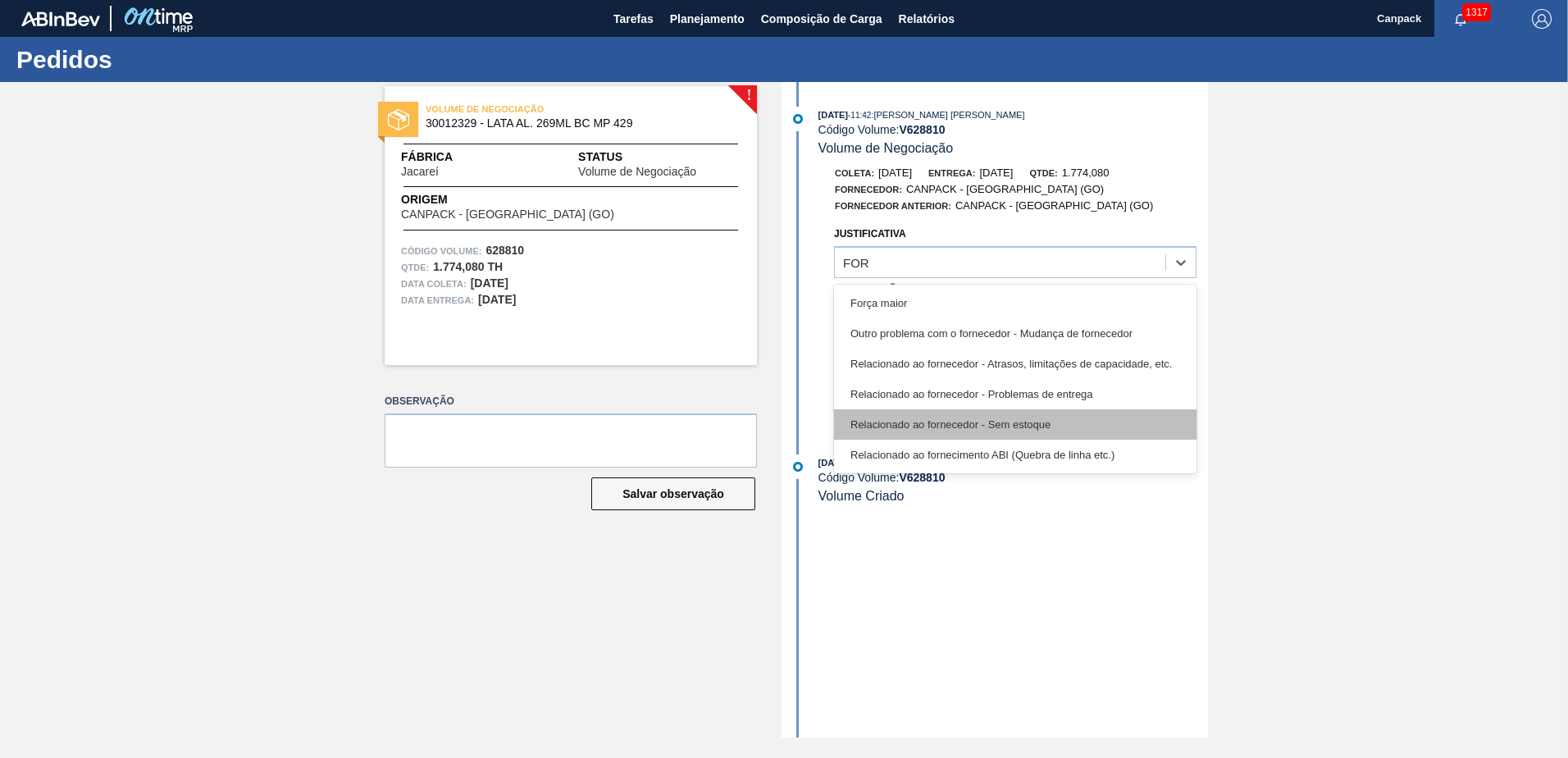
click at [959, 416] on div "Relacionado ao fornecedor - Sem estoque" at bounding box center [1014, 425] width 362 height 30
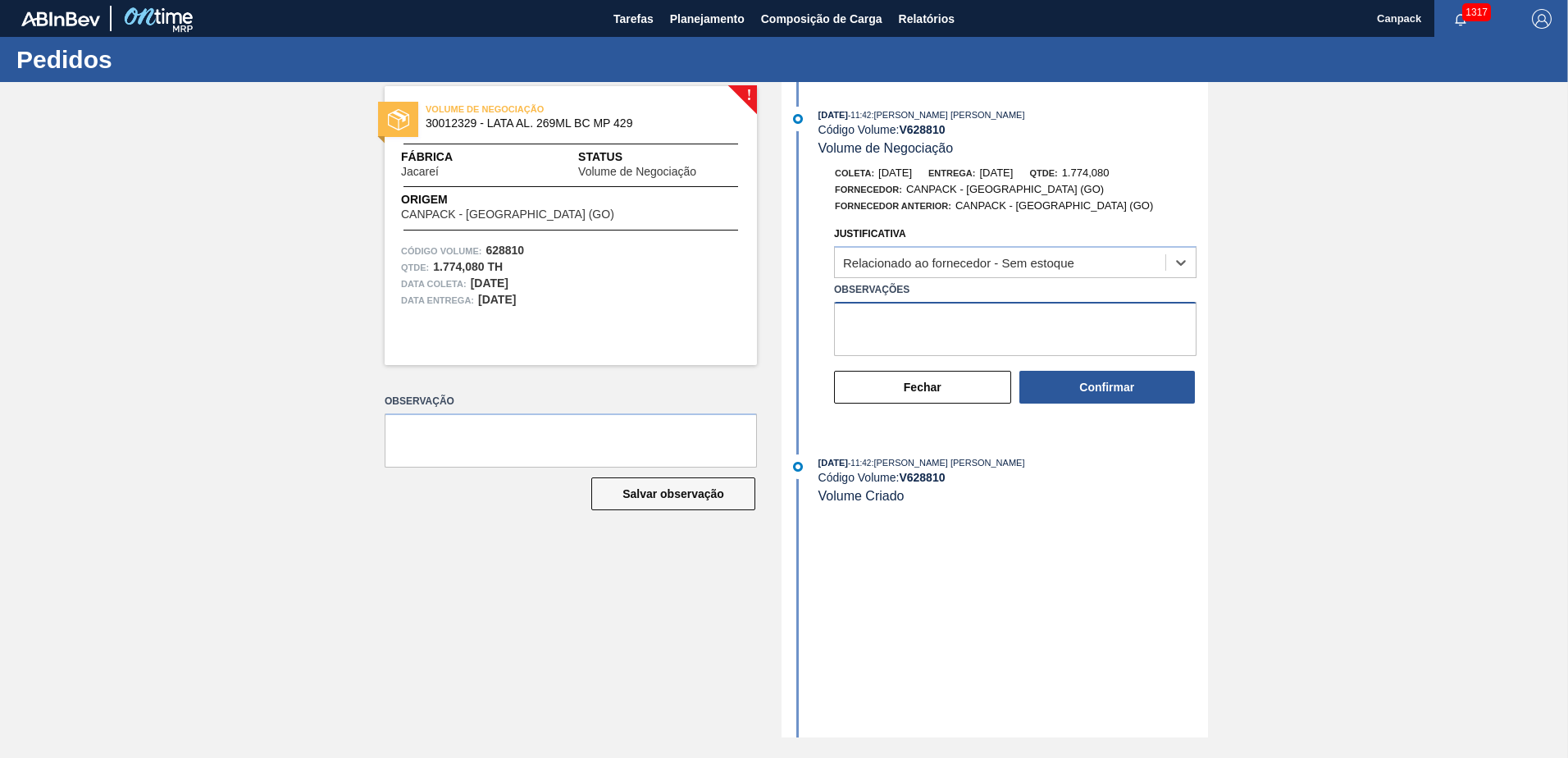
click at [911, 334] on textarea "Observações" at bounding box center [1014, 329] width 362 height 54
paste textarea "SEM ESPAÇO PARA PRODUÇÃO"
type textarea "SEM ESPAÇO PARA PRODUÇÃO"
click at [1106, 387] on button "Confirmar" at bounding box center [1107, 387] width 176 height 33
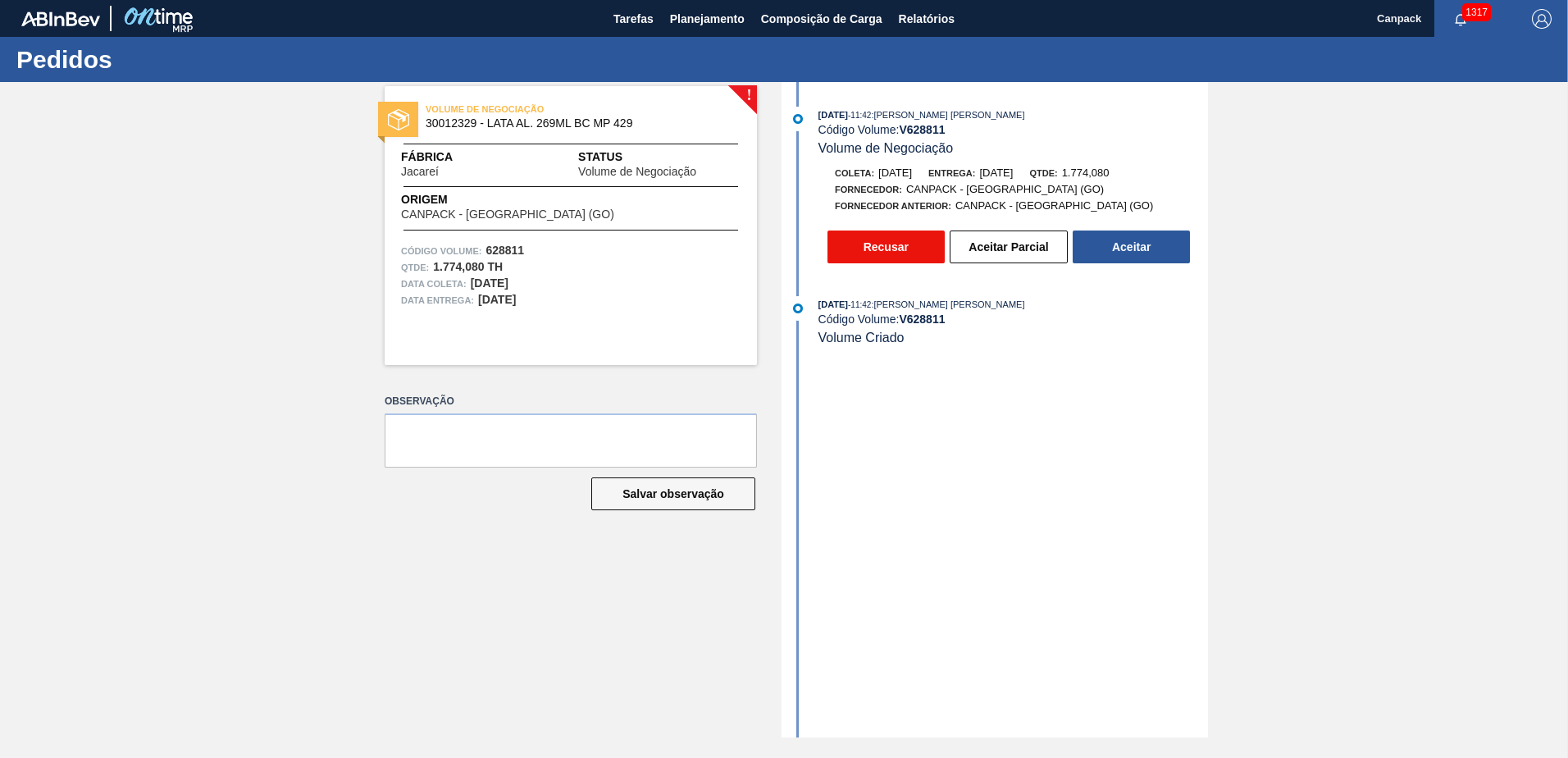
click at [916, 257] on button "Recusar" at bounding box center [885, 246] width 117 height 33
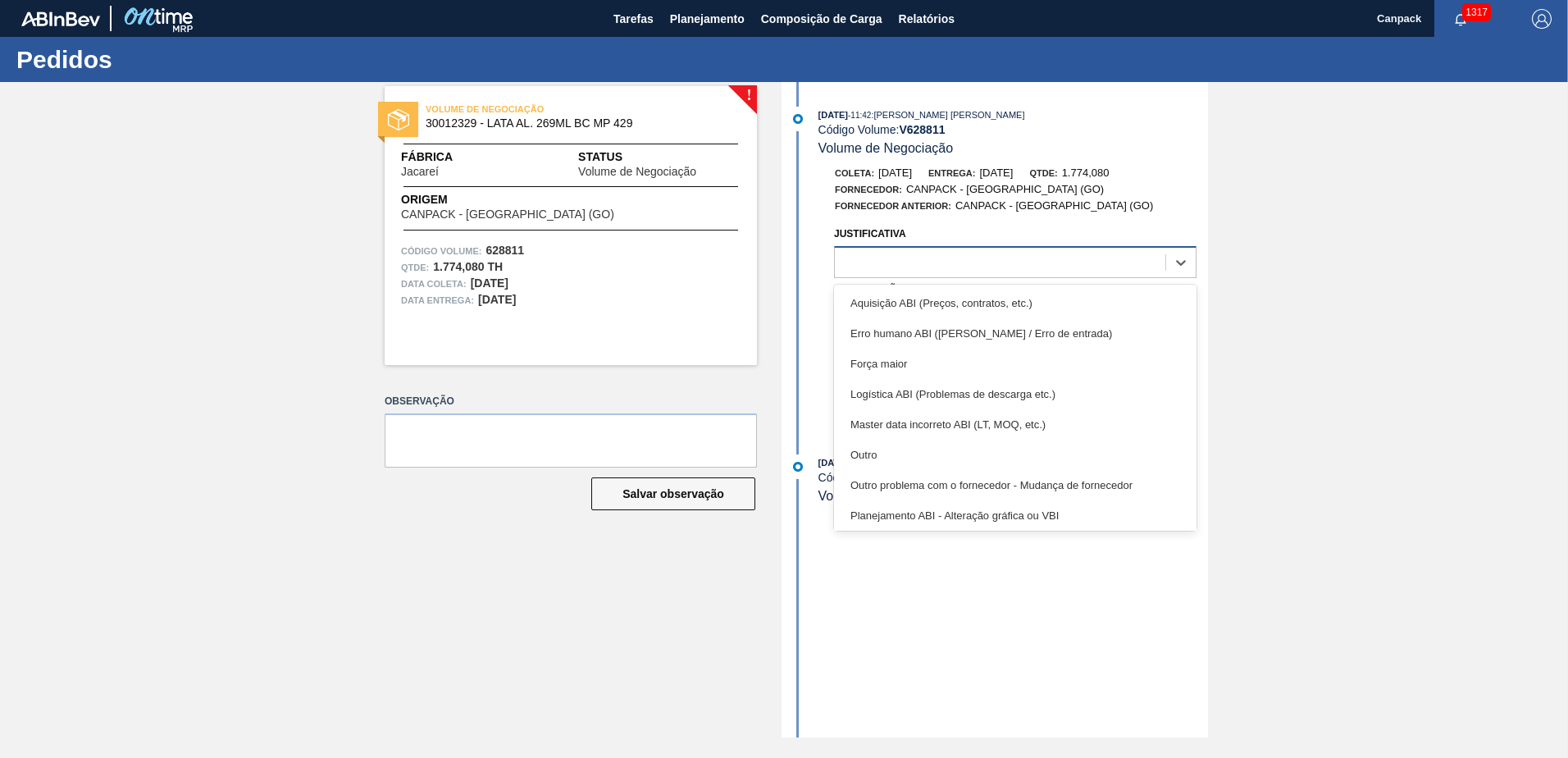
click at [944, 259] on div at bounding box center [1000, 263] width 331 height 24
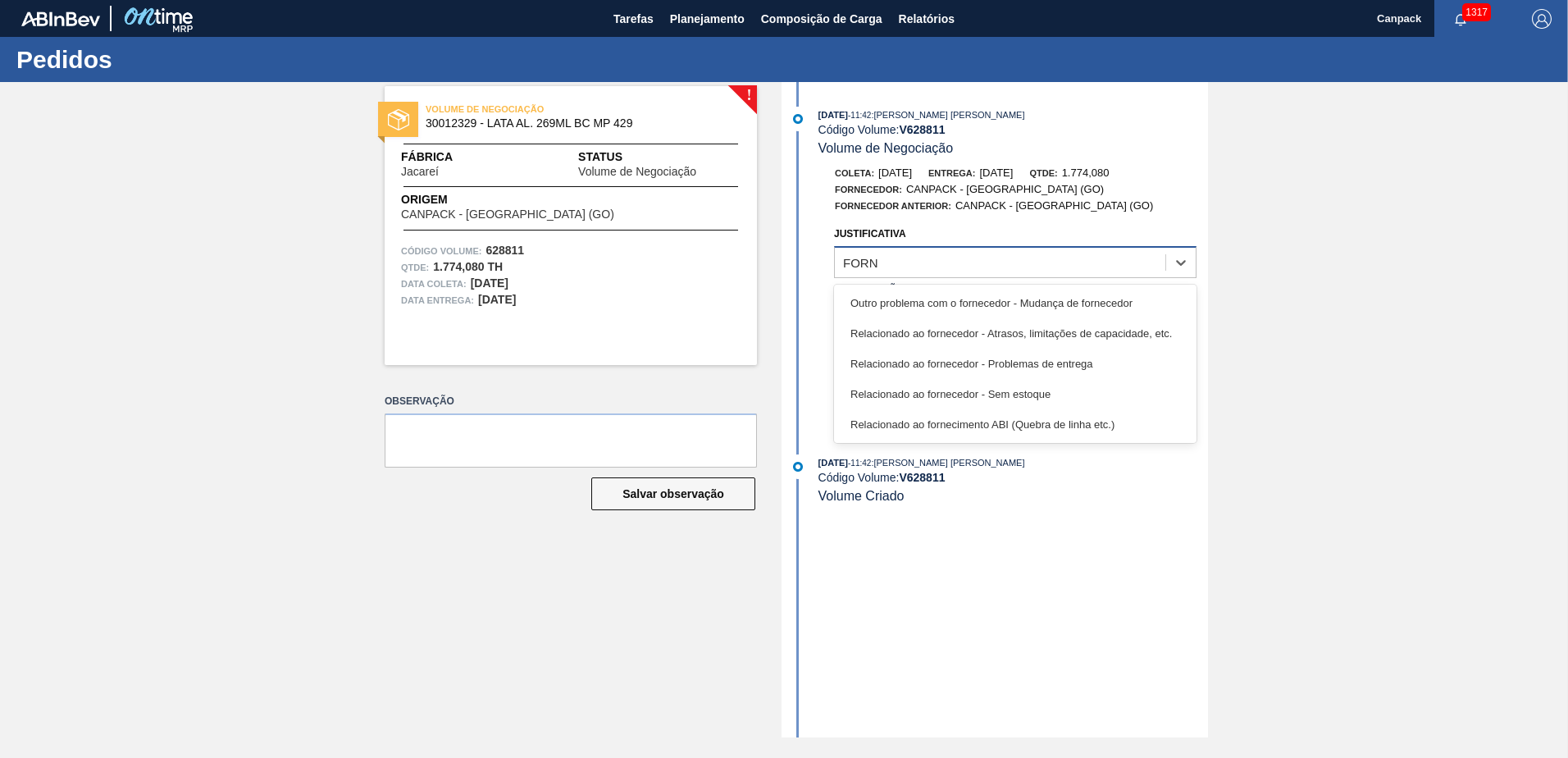
type input "FORNE"
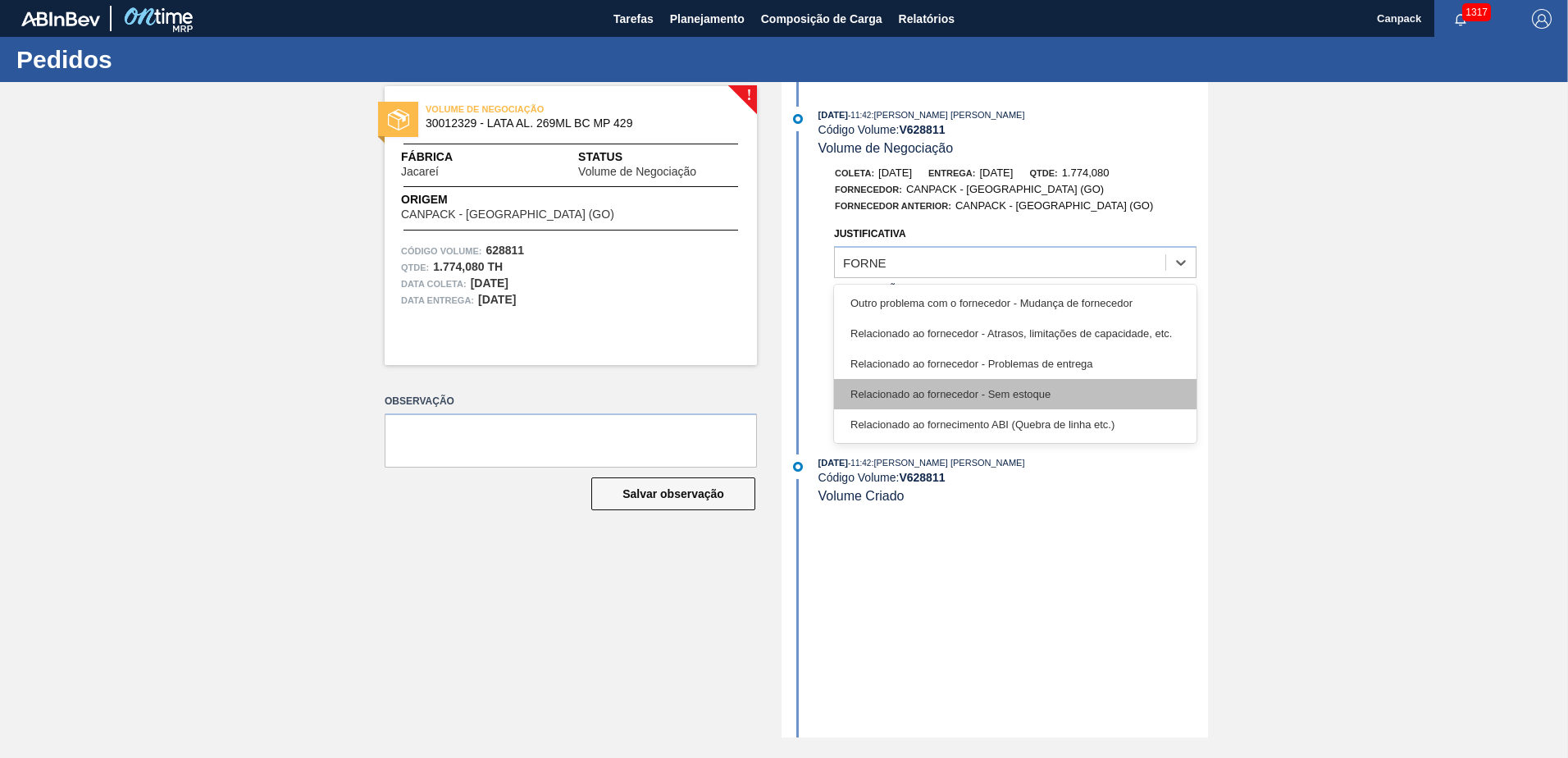
click at [1014, 382] on div "Relacionado ao fornecedor - Sem estoque" at bounding box center [1014, 394] width 362 height 30
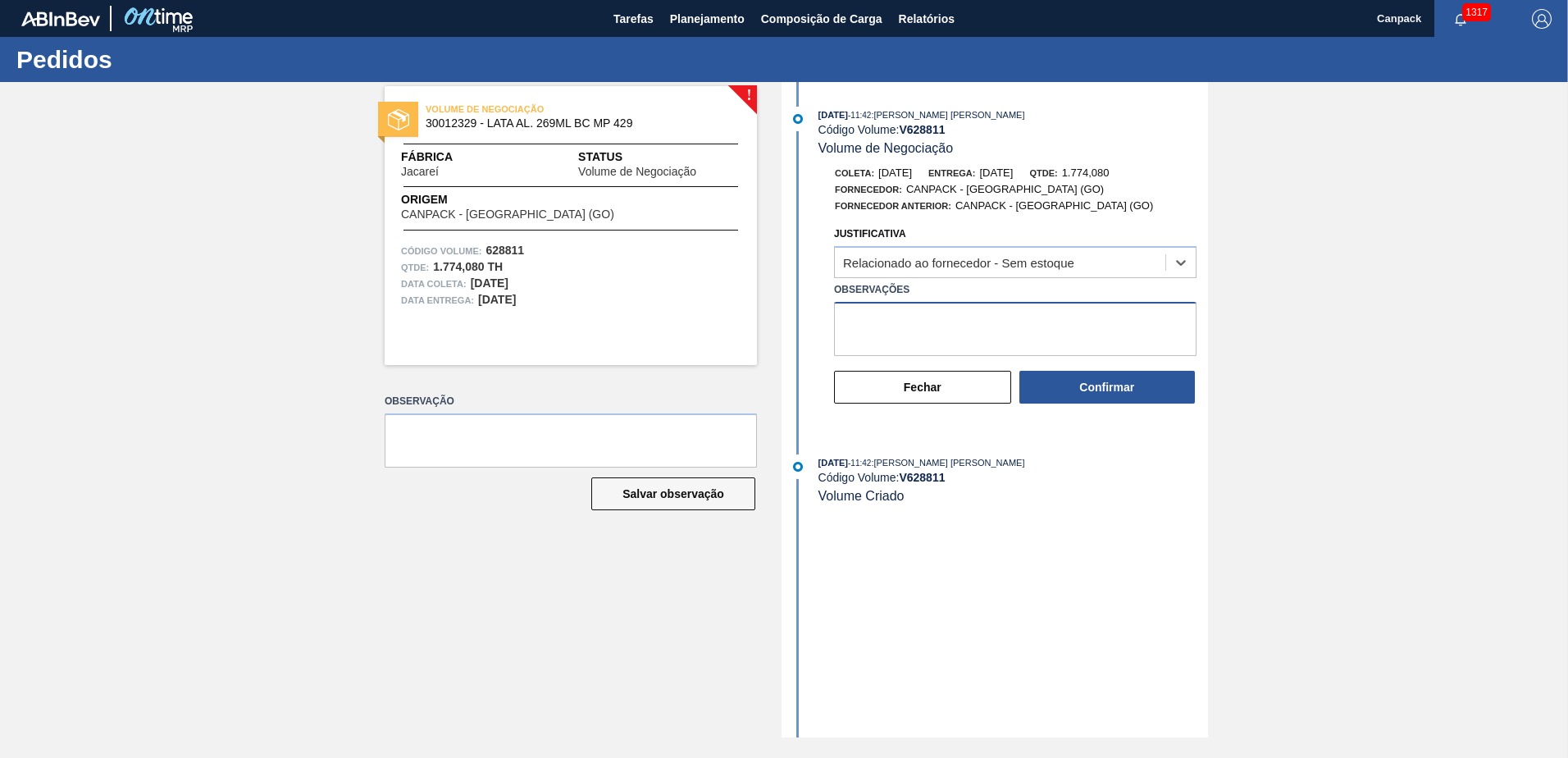
click at [963, 333] on textarea "Observações" at bounding box center [1014, 329] width 362 height 54
paste textarea "SEM ESPAÇO PARA PRODUÇÃO"
type textarea "SEM ESPAÇO PARA PRODUÇÃO"
click at [1095, 380] on button "Confirmar" at bounding box center [1107, 387] width 176 height 33
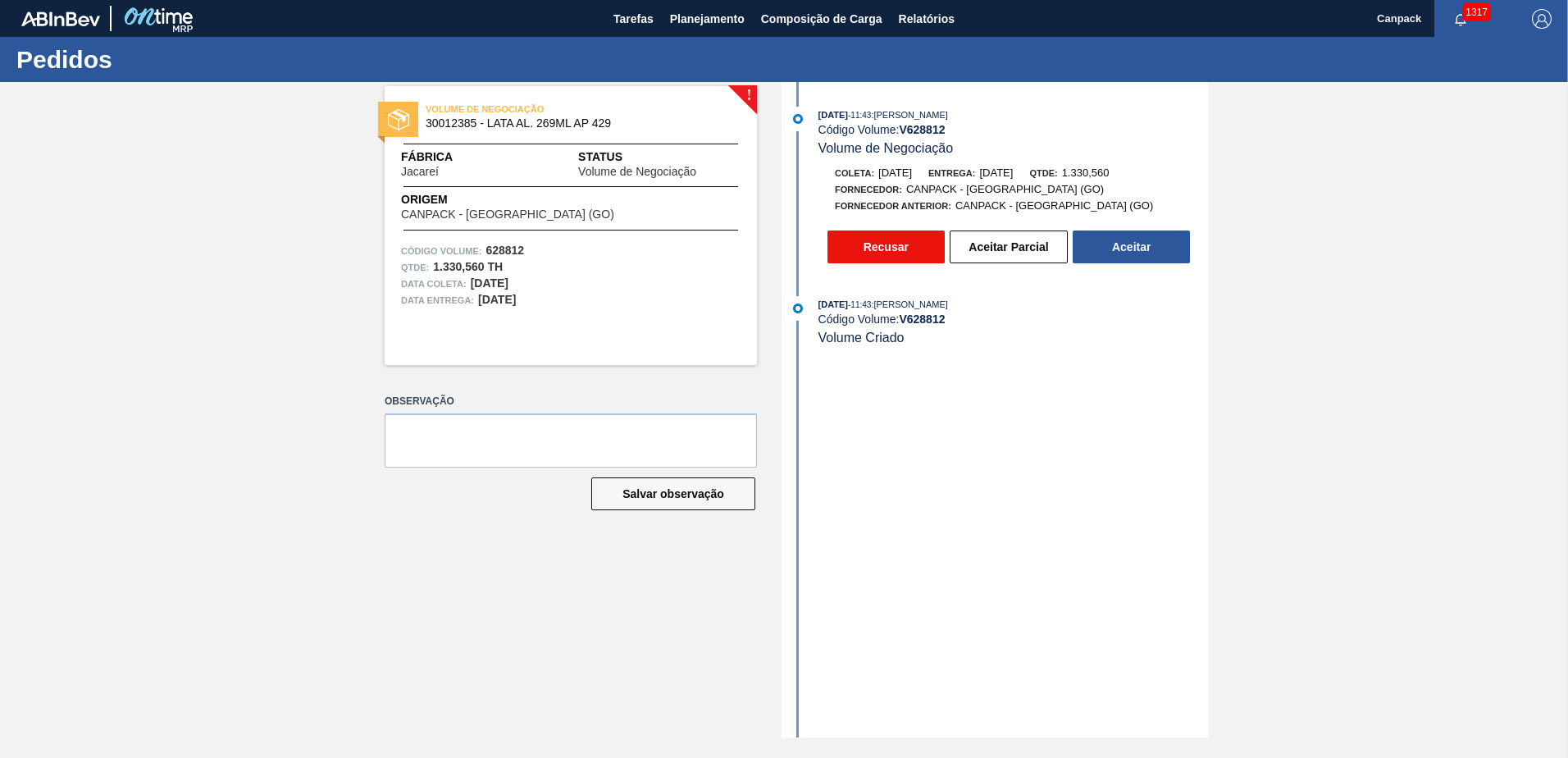
click at [887, 258] on button "Recusar" at bounding box center [885, 246] width 117 height 33
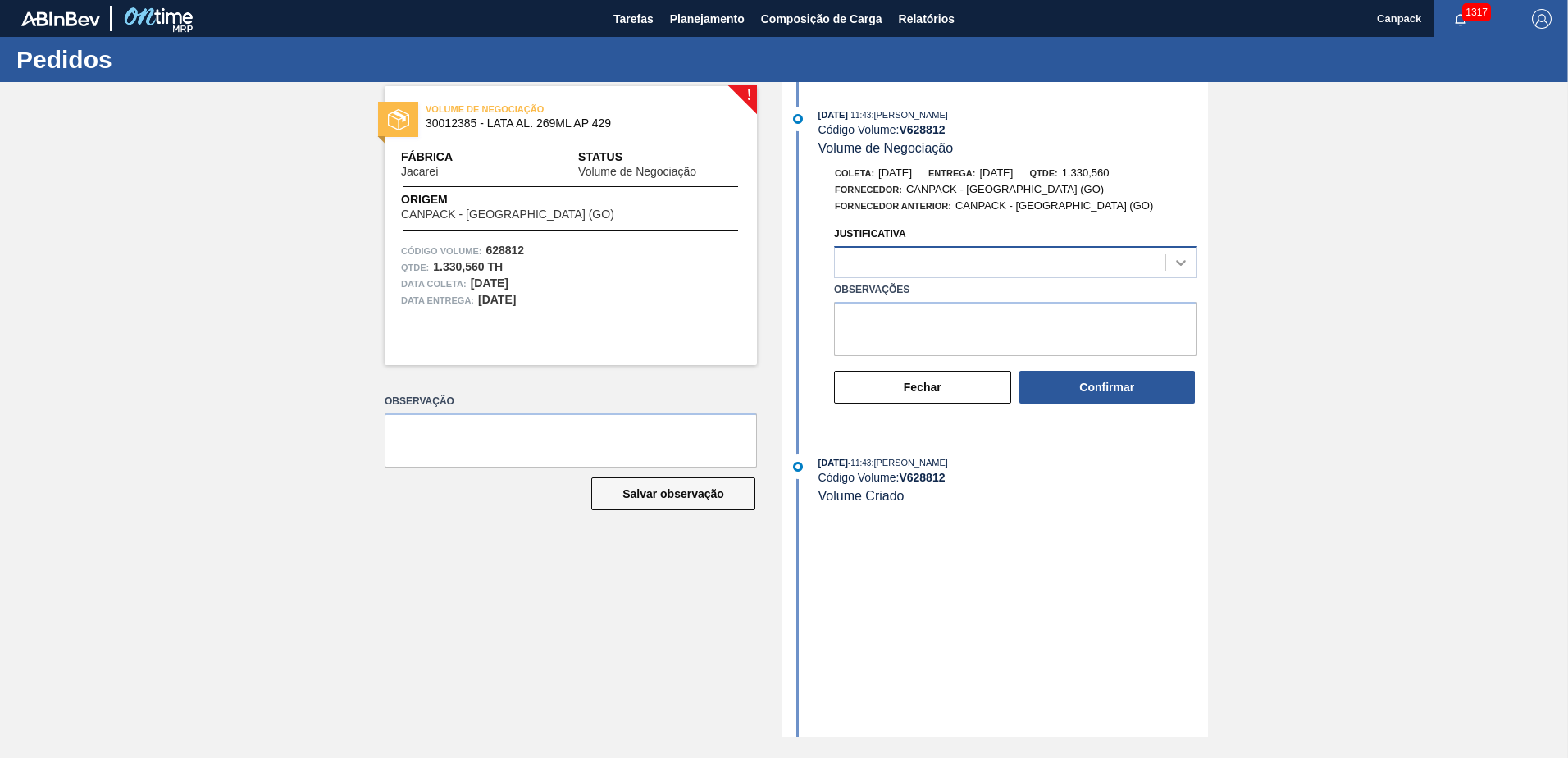
click at [1190, 259] on div at bounding box center [1180, 262] width 30 height 30
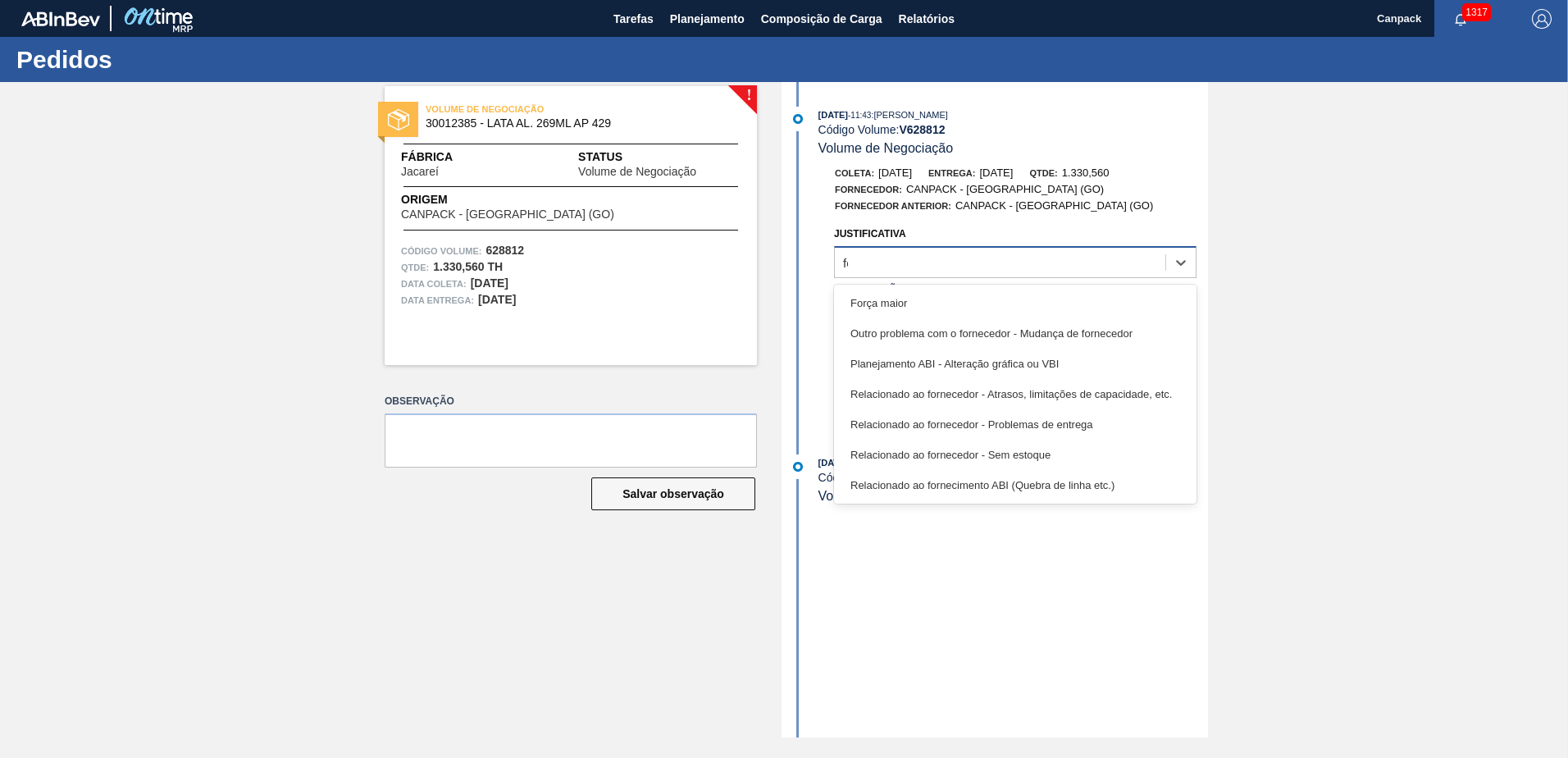
type input "for"
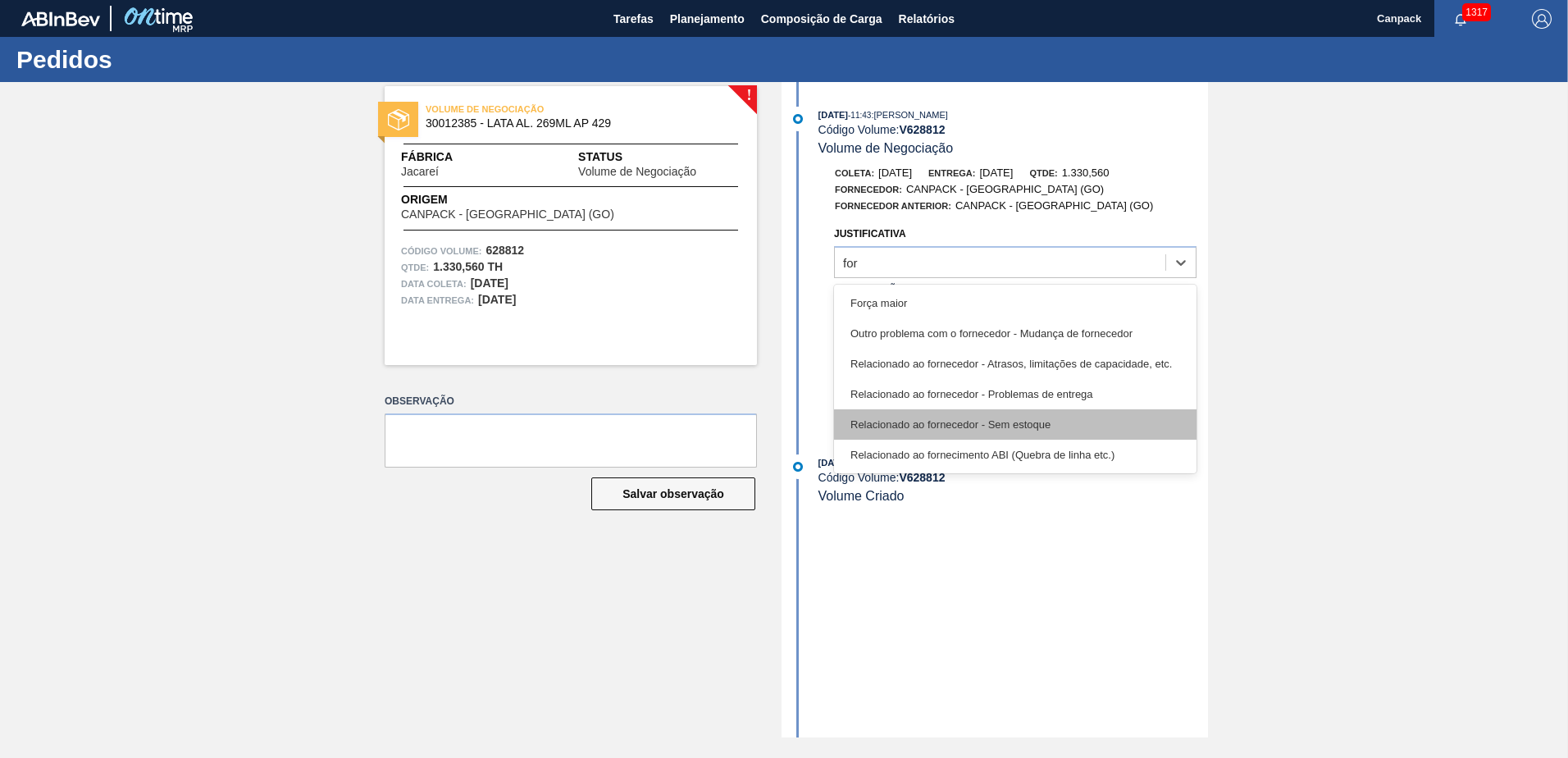
click at [961, 413] on div "Relacionado ao fornecedor - Sem estoque" at bounding box center [1014, 425] width 362 height 30
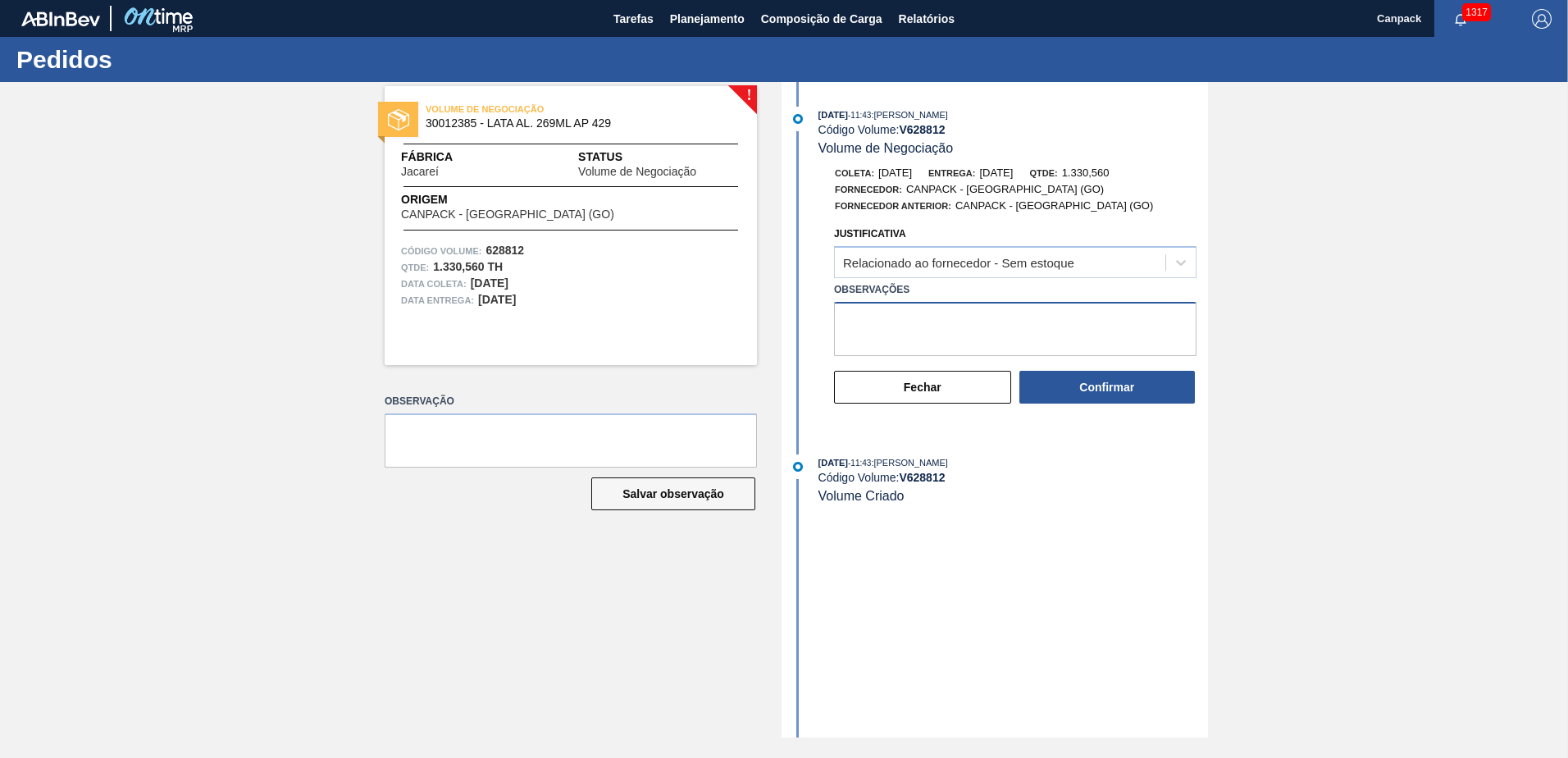
click at [919, 331] on textarea "Observações" at bounding box center [1014, 329] width 362 height 54
drag, startPoint x: 1077, startPoint y: 326, endPoint x: 814, endPoint y: 320, distance: 263.1
click at [814, 320] on div "Justificativa Relacionado ao fornecedor - Sem estoque Observações LINHA DE PROD…" at bounding box center [997, 322] width 422 height 199
click at [1093, 326] on textarea "LINHA DE PRODUÇÃO NÃO DISPONIVEL" at bounding box center [1014, 329] width 362 height 54
drag, startPoint x: 1043, startPoint y: 329, endPoint x: 788, endPoint y: 330, distance: 255.0
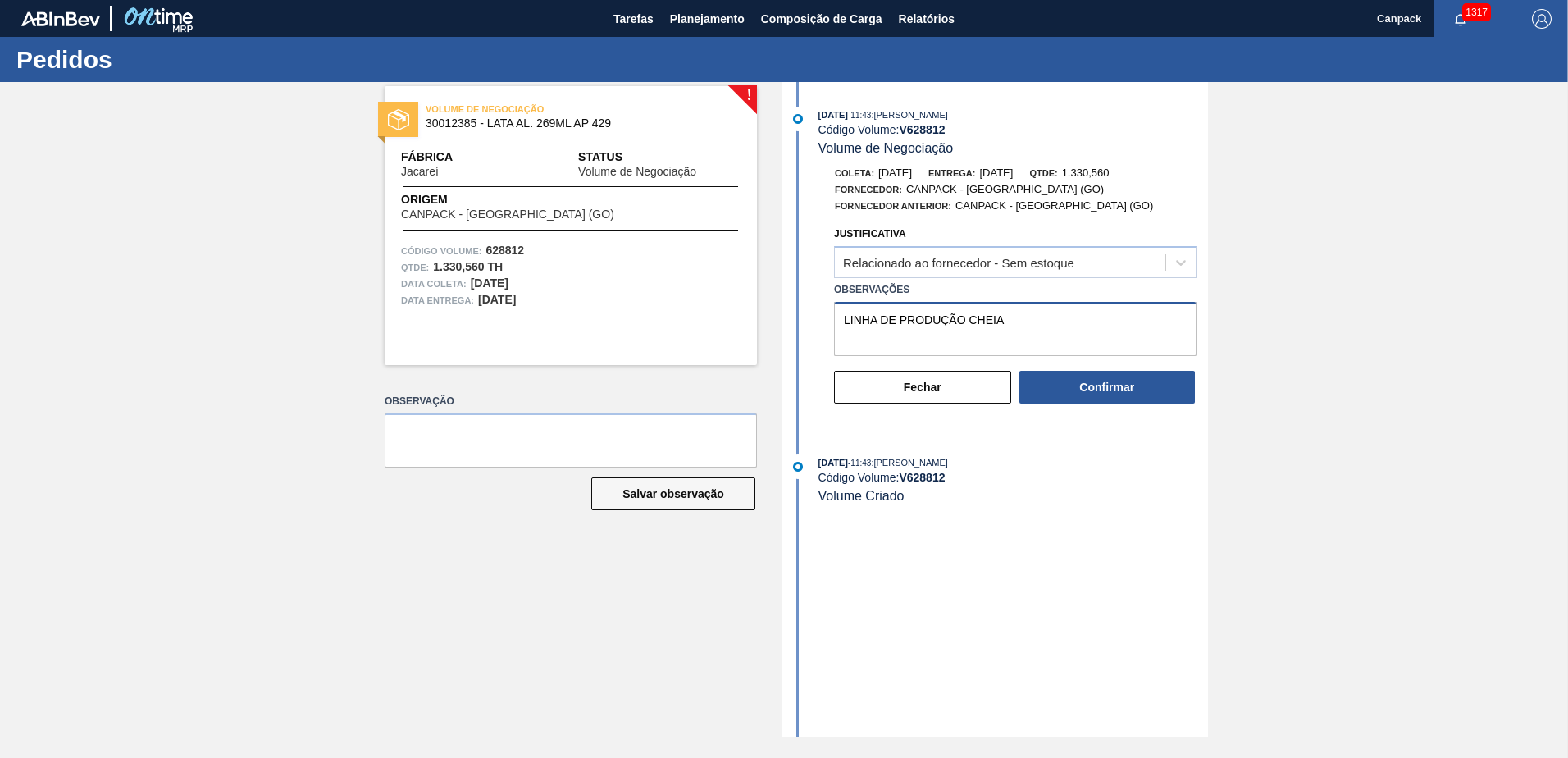
click at [788, 330] on div "Justificativa Relacionado ao fornecedor - Sem estoque Observações LINHA DE PROD…" at bounding box center [997, 322] width 422 height 199
drag, startPoint x: 1020, startPoint y: 312, endPoint x: 822, endPoint y: 306, distance: 198.1
click at [822, 306] on div "Justificativa Relacionado ao fornecedor - Sem estoque Observações SEM ESPAÇO PA…" at bounding box center [997, 322] width 422 height 199
type textarea "SEM ESPAÇO PARA PRODUÇÃO"
click at [1071, 382] on button "Confirmar" at bounding box center [1107, 387] width 176 height 33
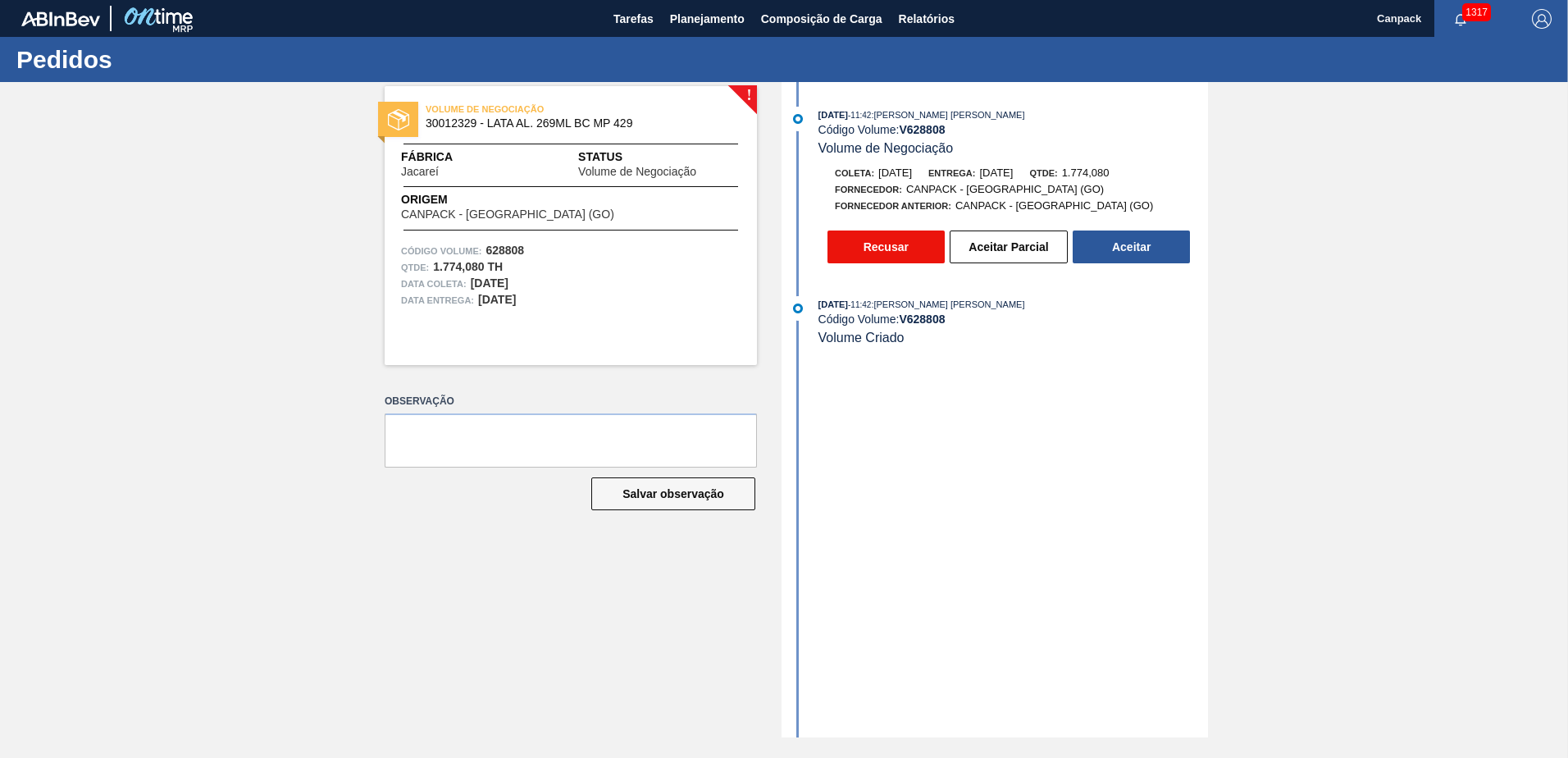
click at [906, 250] on button "Recusar" at bounding box center [885, 246] width 117 height 33
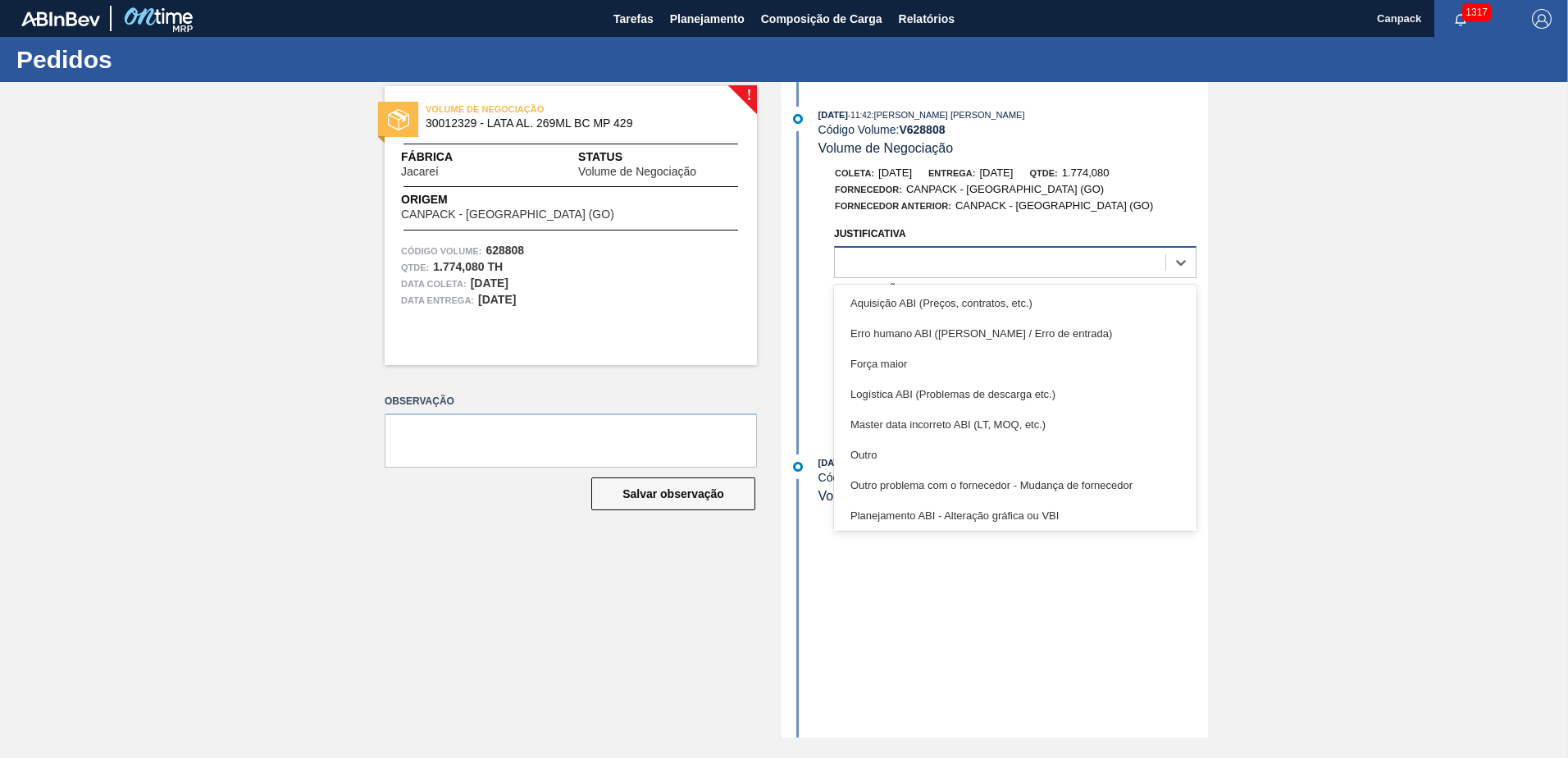
click at [922, 268] on div at bounding box center [1000, 263] width 331 height 24
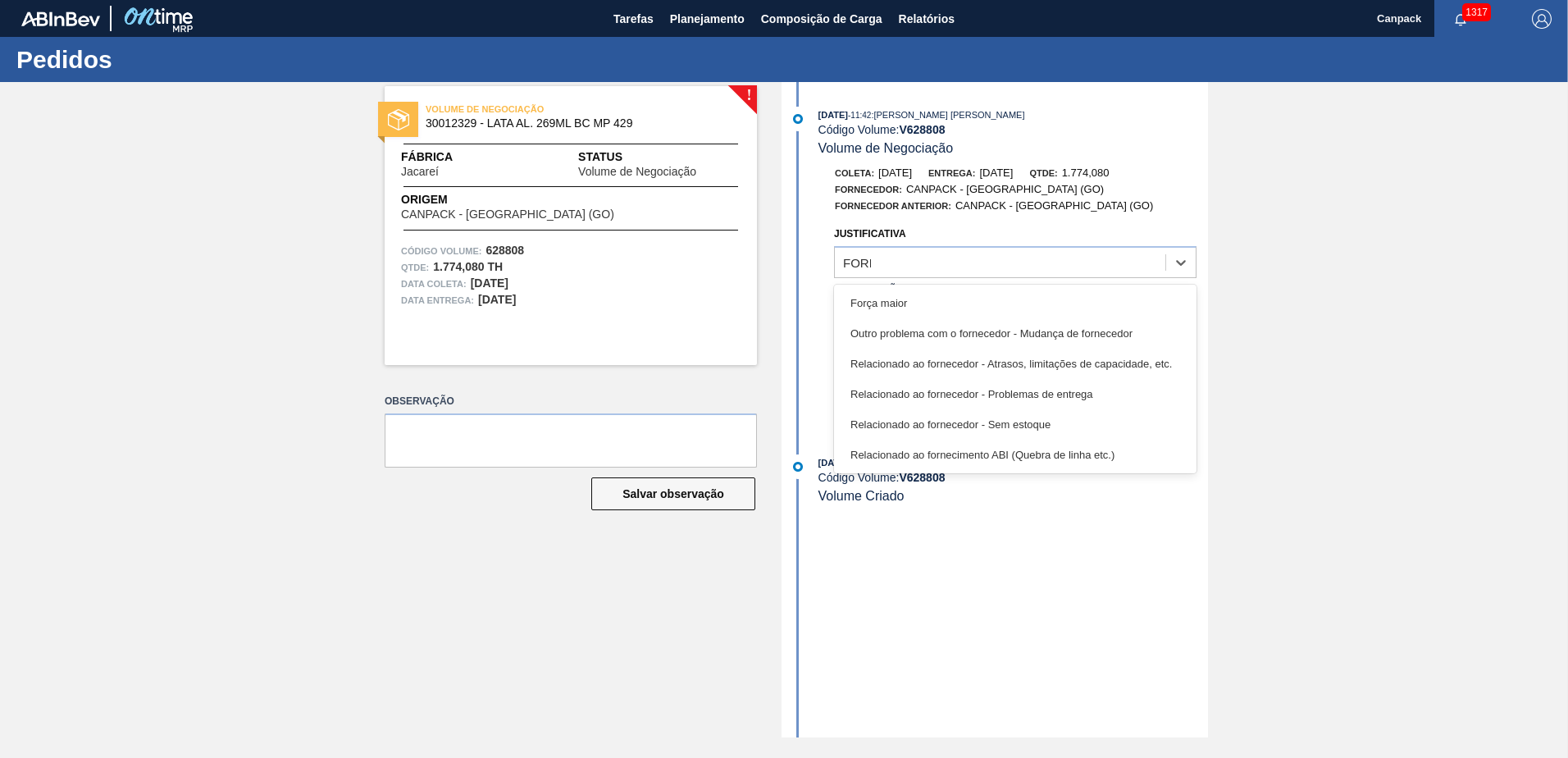
type input "FORNE"
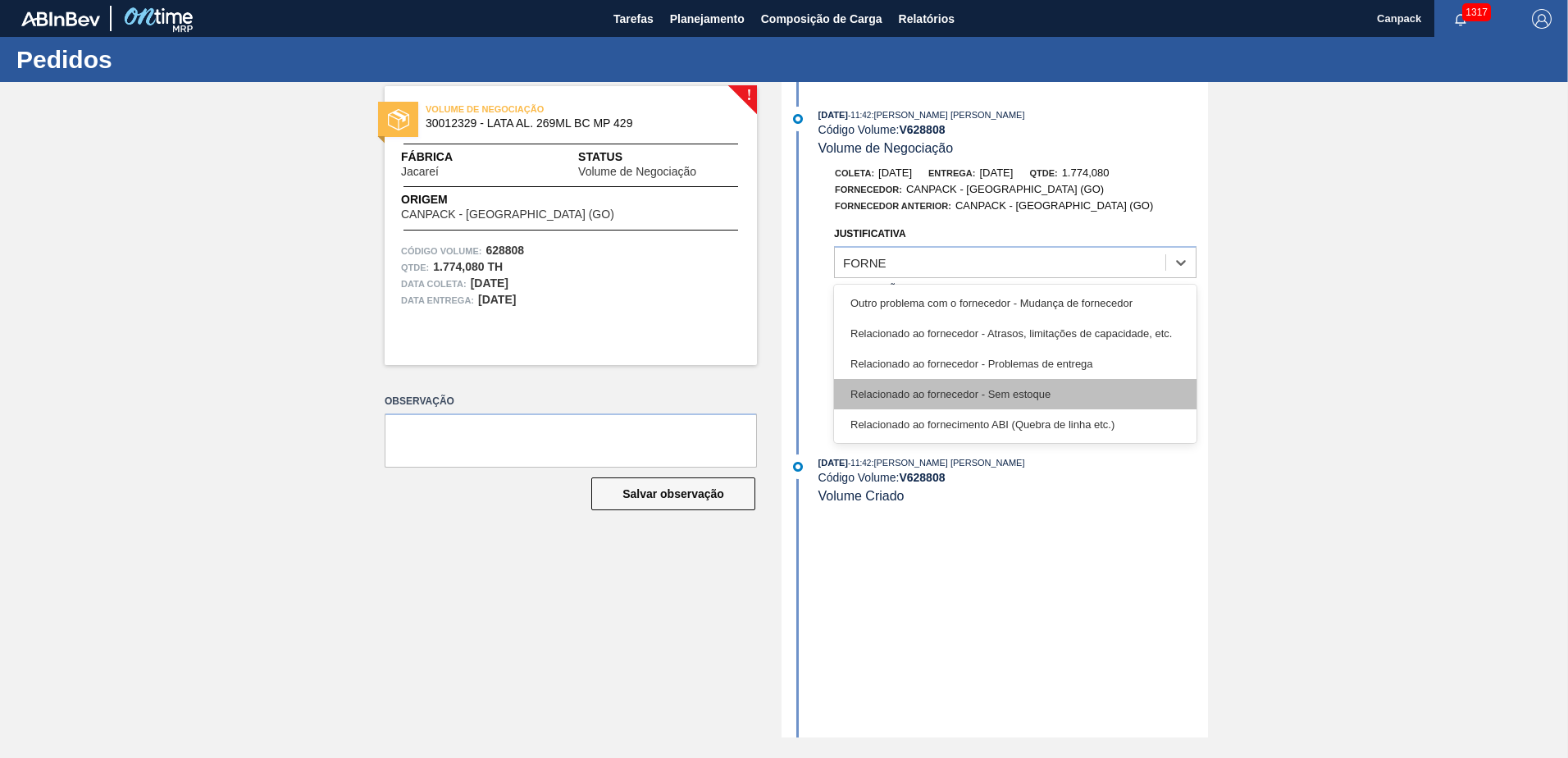
click at [975, 386] on div "Relacionado ao fornecedor - Sem estoque" at bounding box center [1014, 394] width 362 height 30
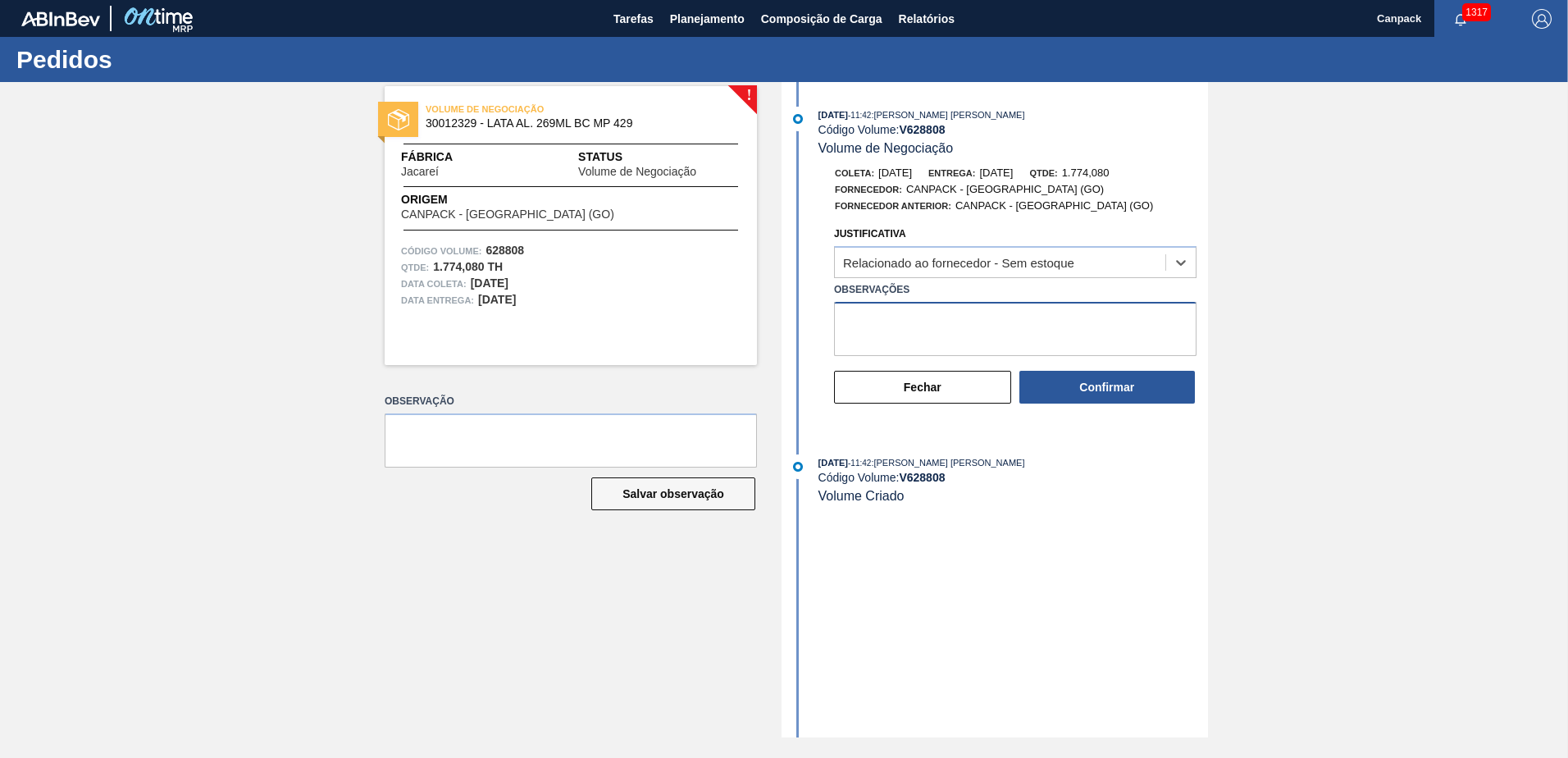
click at [893, 335] on textarea "Observações" at bounding box center [1014, 329] width 362 height 54
paste textarea "SEM ESPAÇO PARA PRODUÇÃO"
type textarea "SEM ESPAÇO PARA PRODUÇÃO"
click at [1114, 381] on button "Confirmar" at bounding box center [1107, 387] width 176 height 33
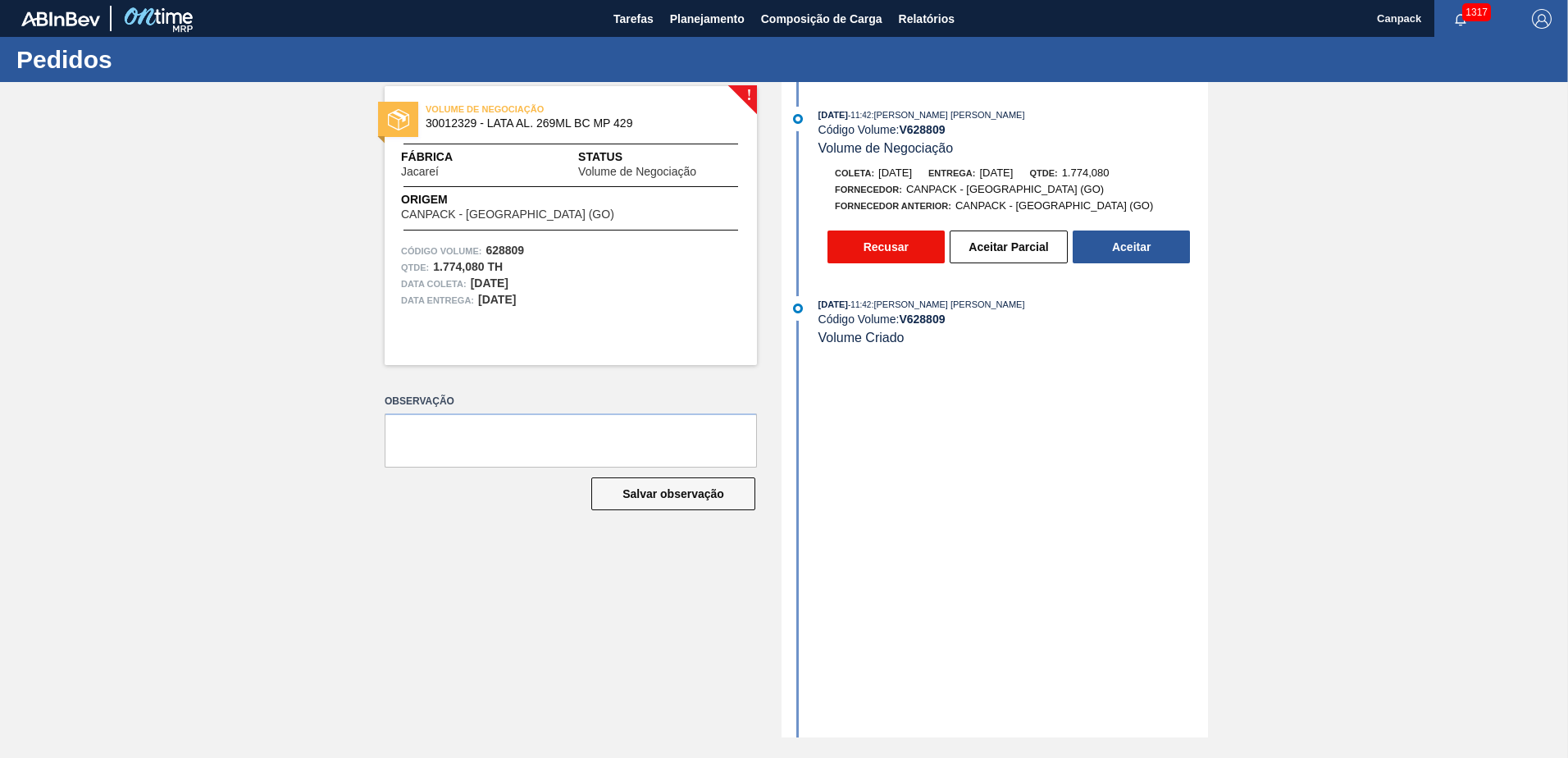
click at [878, 236] on button "Recusar" at bounding box center [885, 246] width 117 height 33
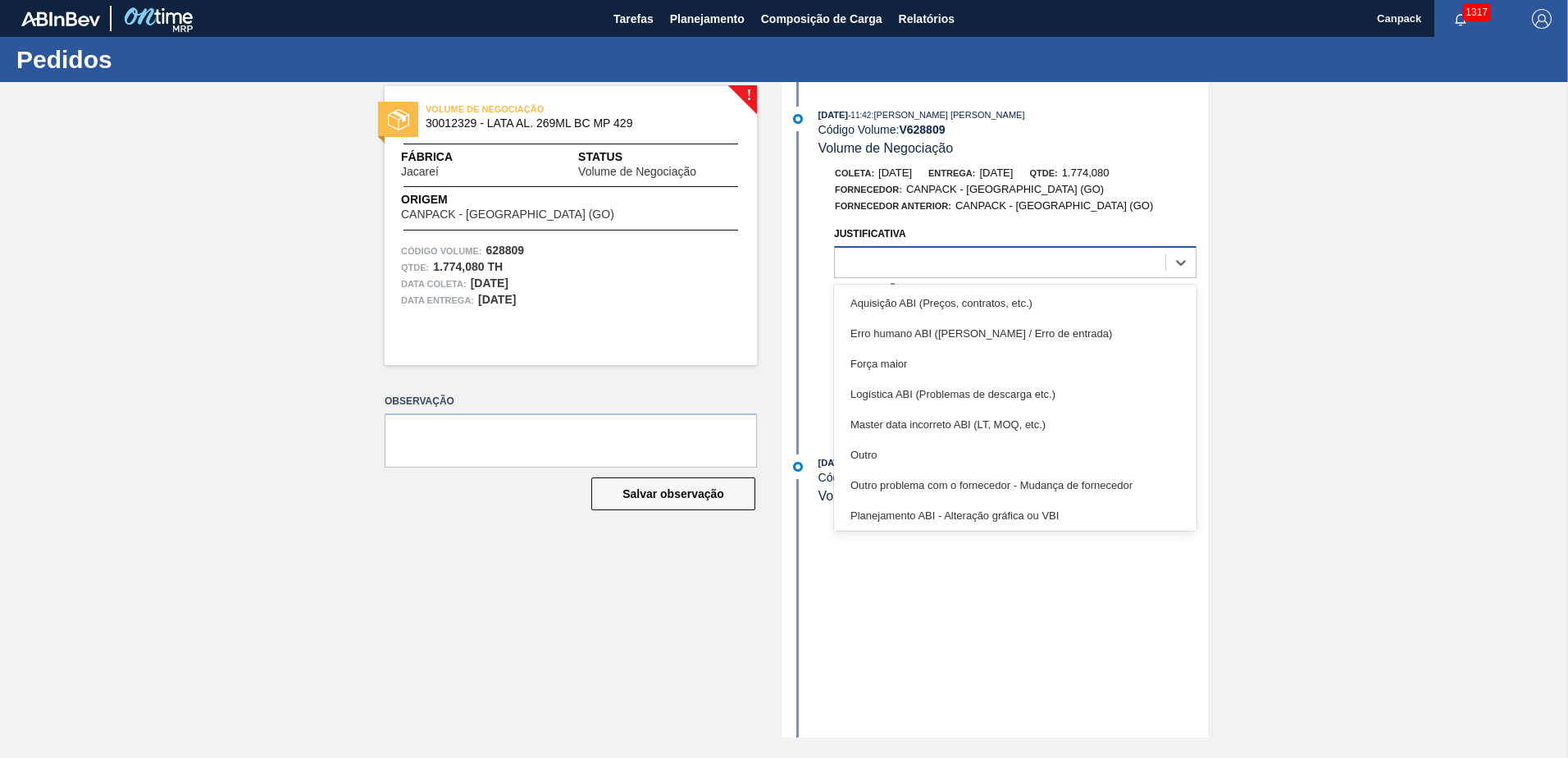
click at [886, 267] on div at bounding box center [1000, 263] width 331 height 24
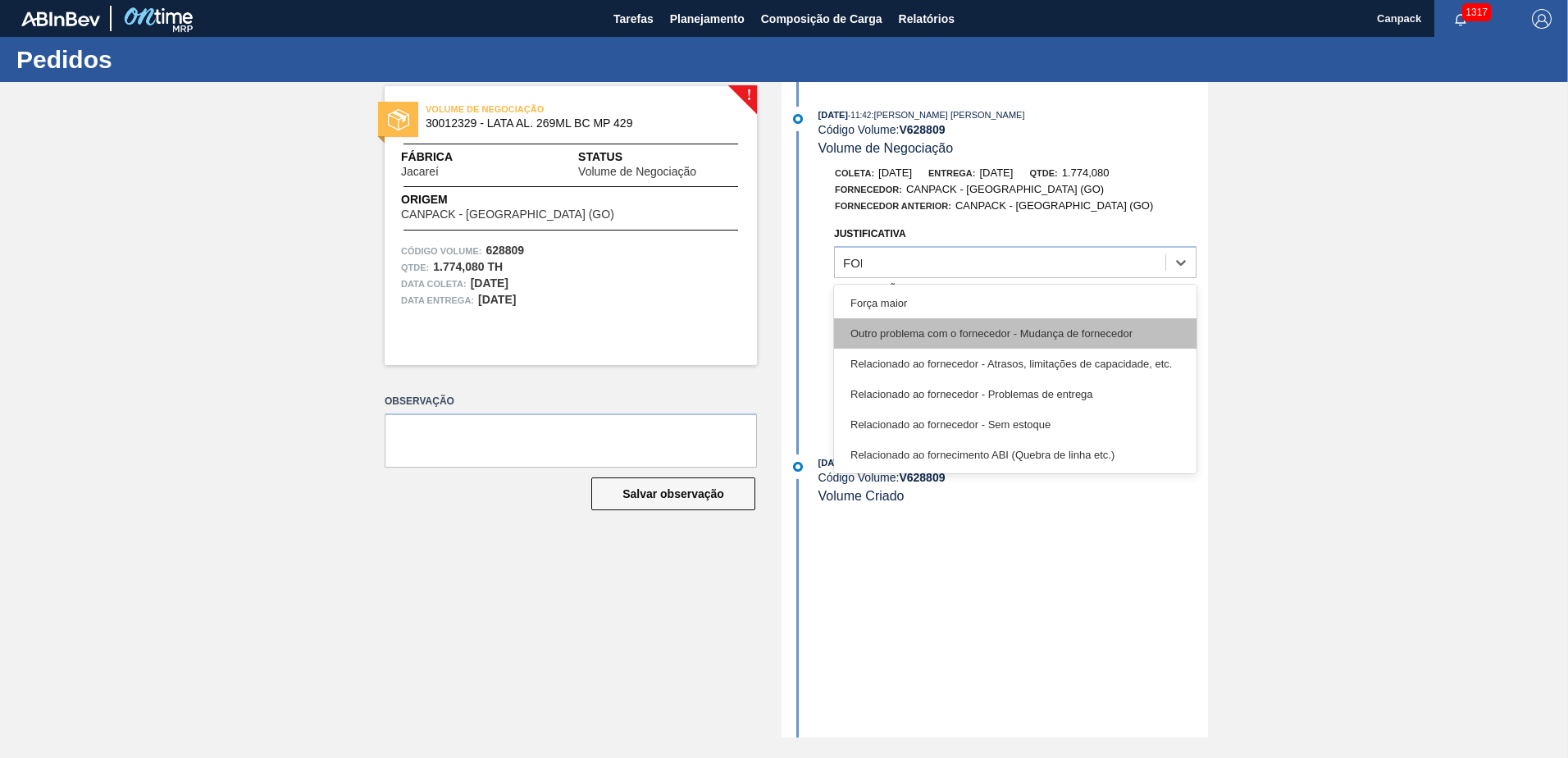
type input "FORN"
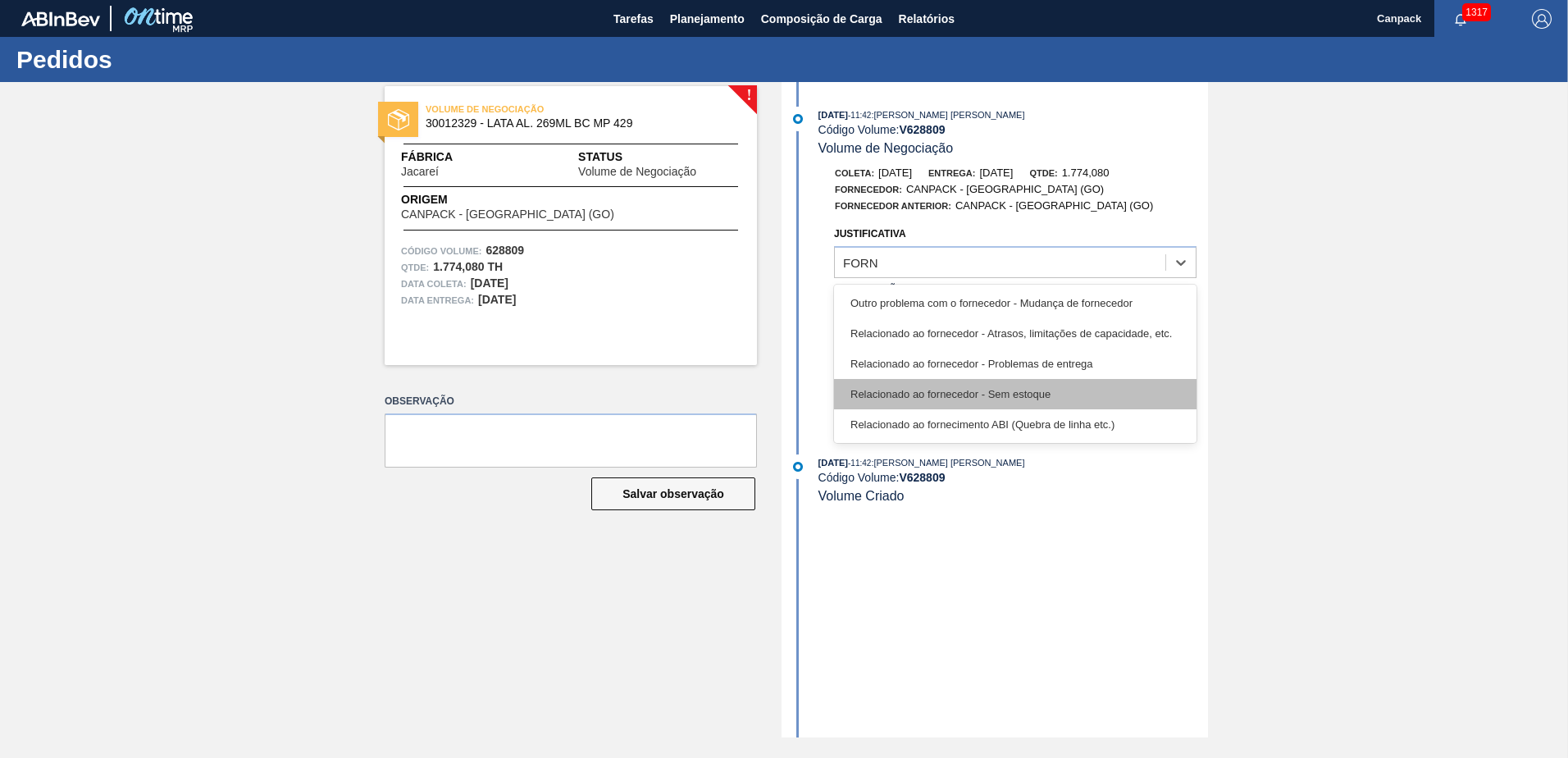
click at [989, 381] on div "Relacionado ao fornecedor - Sem estoque" at bounding box center [1014, 394] width 362 height 30
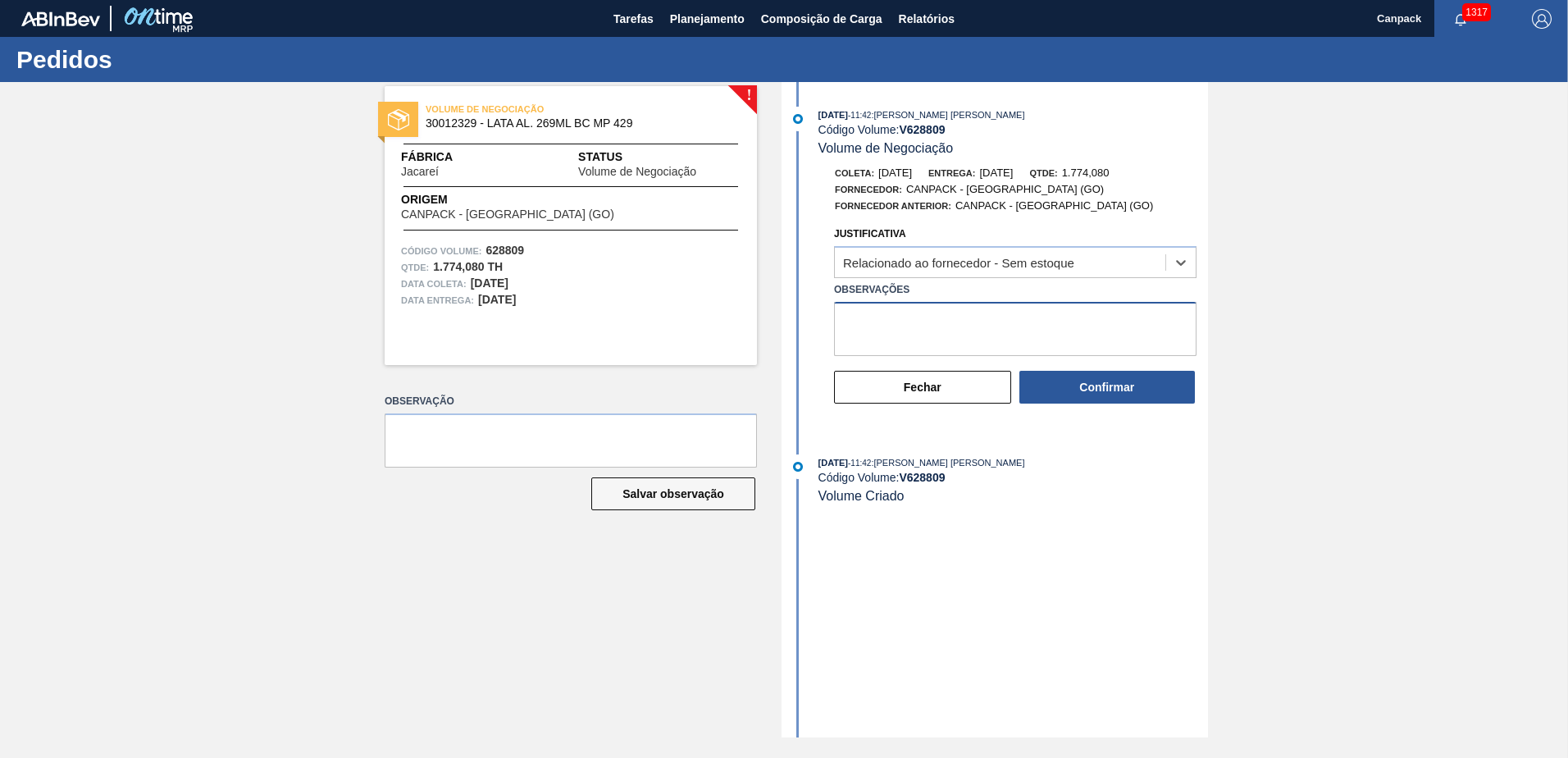
click at [939, 345] on textarea "Observações" at bounding box center [1014, 329] width 362 height 54
paste textarea "SEM ESPAÇO PARA PRODUÇÃO"
type textarea "SEM ESPAÇO PARA PRODUÇÃO"
click at [1102, 382] on button "Confirmar" at bounding box center [1107, 387] width 176 height 33
